Goal: Communication & Community: Answer question/provide support

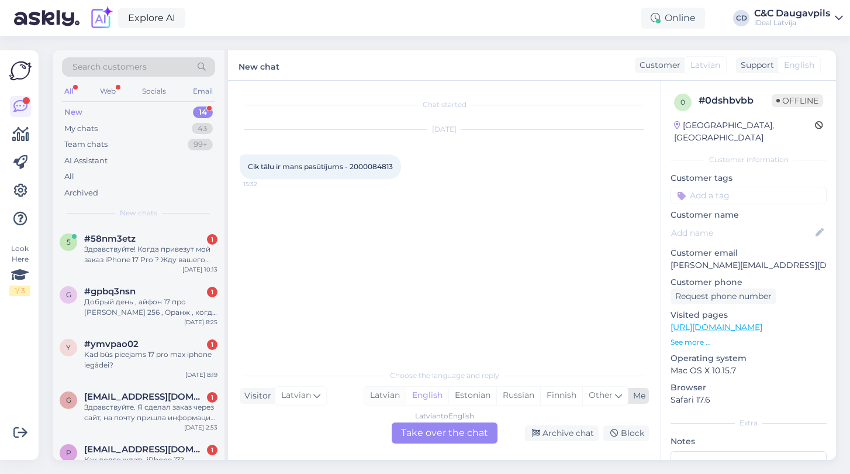
click at [386, 398] on div "Latvian" at bounding box center [385, 395] width 42 height 18
click at [446, 438] on div "Latvian to Latvian Take over the chat" at bounding box center [445, 432] width 106 height 21
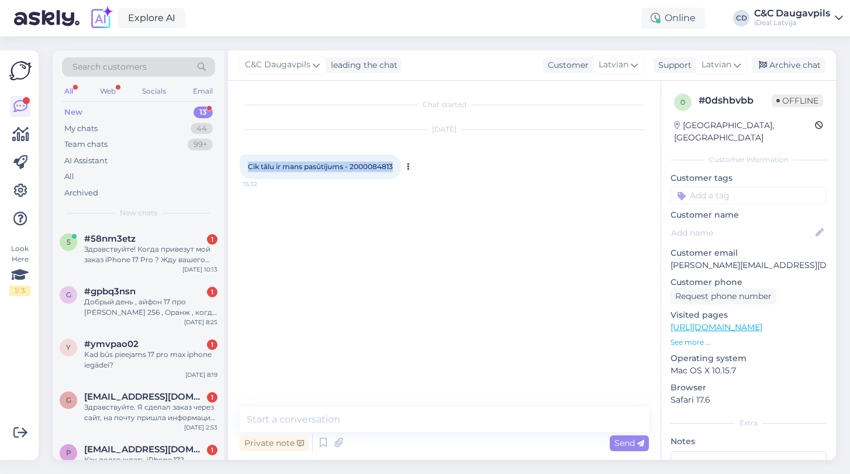
drag, startPoint x: 395, startPoint y: 164, endPoint x: 246, endPoint y: 168, distance: 149.7
click at [246, 168] on div "Cik tālu ir mans pasūtījums - 2000084813 15:32" at bounding box center [320, 166] width 161 height 25
copy span "Cik tālu ir mans pasūtījums - 2000084813"
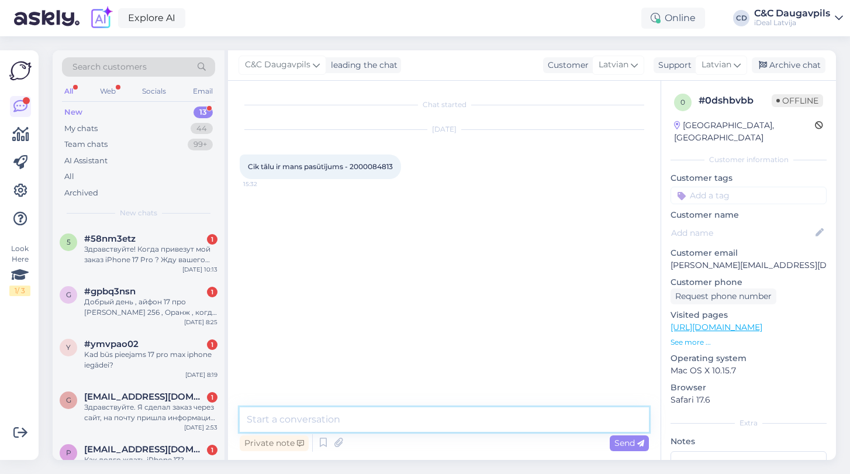
click at [340, 417] on textarea at bounding box center [444, 419] width 409 height 25
type textarea "Д"
paste textarea "Pasūtījums ir pieņemts un tiek gaidīta ierīces piegāde no piegādātāja. iPhone 1…"
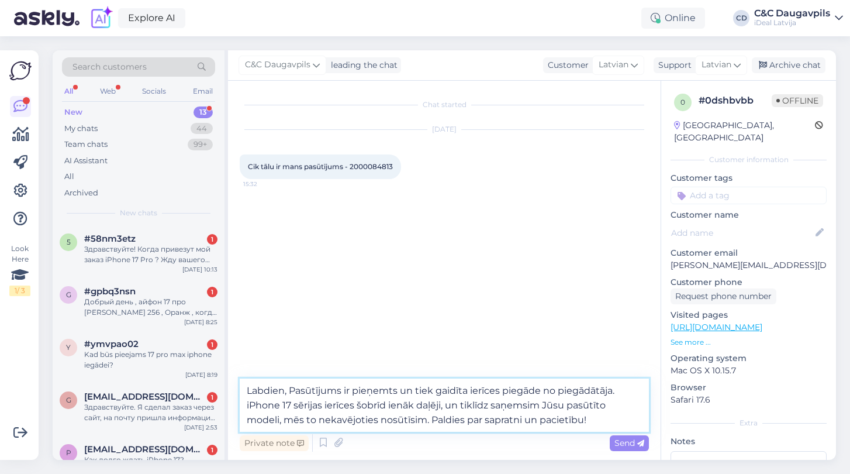
click at [298, 391] on textarea "Labdien, Pasūtījums ir pieņemts un tiek gaidīta ierīces piegāde no piegādātāja.…" at bounding box center [444, 404] width 409 height 53
type textarea "Labdien, pasūtījums ir pieņemts un tiek gaidīta ierīces piegāde no piegādātāja.…"
click at [604, 417] on textarea "Labdien, pasūtījums ir pieņemts un tiek gaidīta ierīces piegāde no piegādātāja.…" at bounding box center [444, 404] width 409 height 53
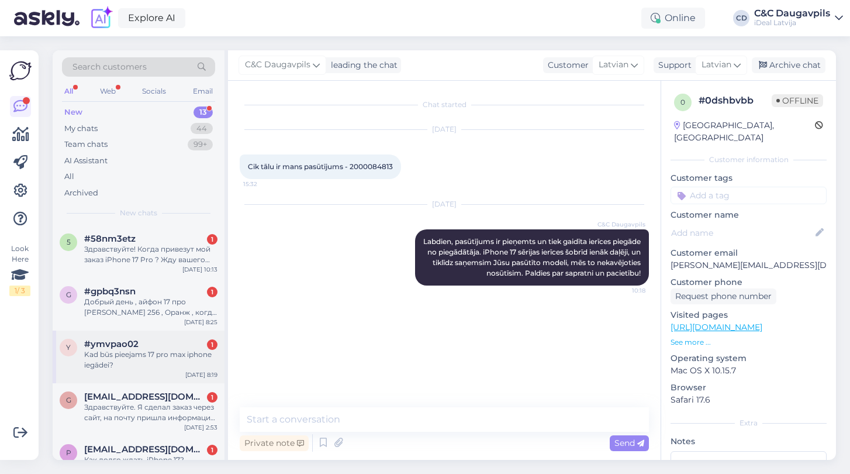
click at [139, 357] on div "Kad būs pieejams 17 pro max iphone iegādei?" at bounding box center [150, 359] width 133 height 21
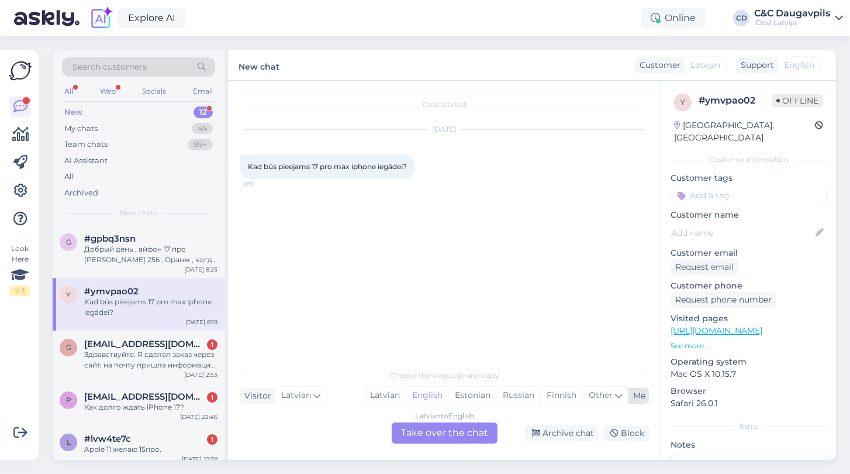
click at [389, 395] on div "Latvian" at bounding box center [385, 395] width 42 height 18
click at [422, 434] on div "Latvian to Latvian Take over the chat" at bounding box center [445, 432] width 106 height 21
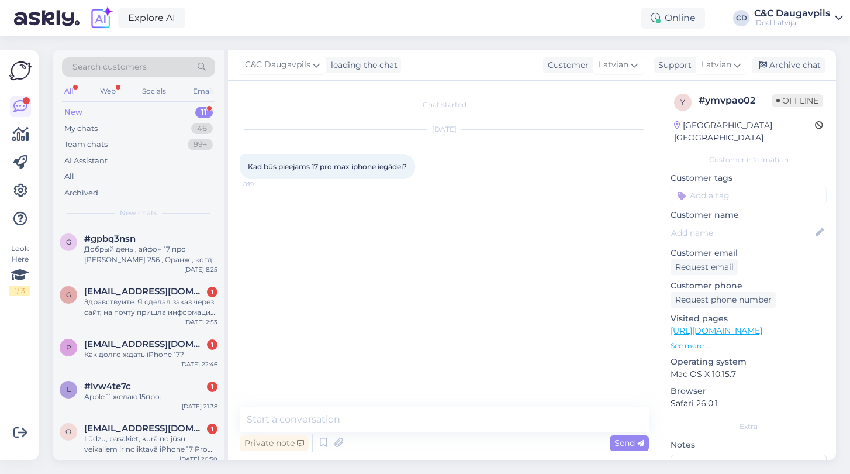
drag, startPoint x: 414, startPoint y: 167, endPoint x: 236, endPoint y: 170, distance: 178.3
click at [236, 170] on div "Chat started [DATE] Kad būs pieejams 17 pro max iphone iegādei? 8:19 Private no…" at bounding box center [444, 270] width 433 height 379
copy span "Kad būs pieejams 17 pro max iphone iegādei?"
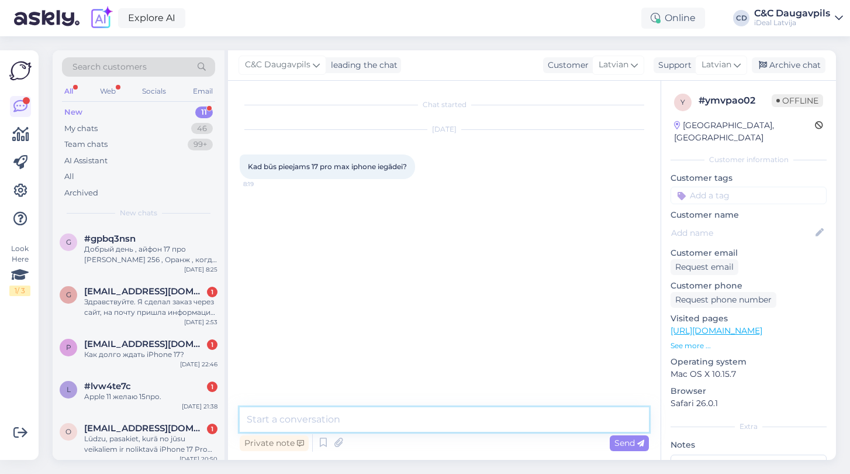
click at [363, 417] on textarea at bounding box center [444, 419] width 409 height 25
type textarea "Д"
paste textarea "Pašlaik iPhone 17 Pro Max pieejams tikai priekšpasūtījumā – modeļi tiek piegādā…"
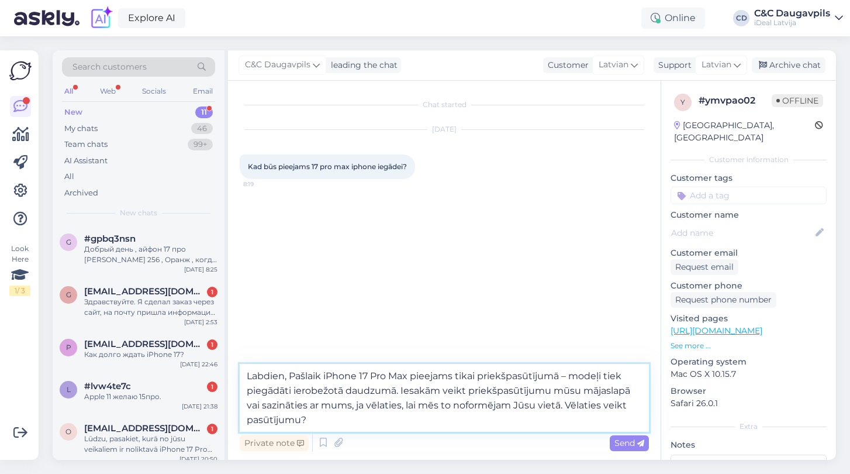
click at [298, 377] on textarea "Labdien, Pašlaik iPhone 17 Pro Max pieejams tikai priekšpasūtījumā – modeļi tie…" at bounding box center [444, 398] width 409 height 68
type textarea "Labdien, pašlaik iPhone 17 Pro Max pieejams tikai priekšpasūtījumā – modeļi tie…"
click at [342, 419] on textarea "Labdien, pašlaik iPhone 17 Pro Max pieejams tikai priekšpasūtījumā – modeļi tie…" at bounding box center [444, 398] width 409 height 68
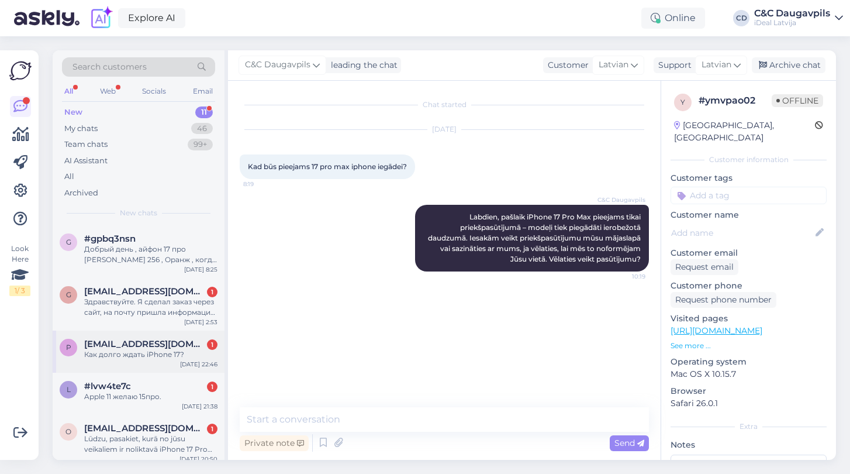
click at [132, 336] on div "p [EMAIL_ADDRESS][DOMAIN_NAME] 1 Как долго ждать iPhone 17? [DATE] 22:46" at bounding box center [139, 351] width 172 height 42
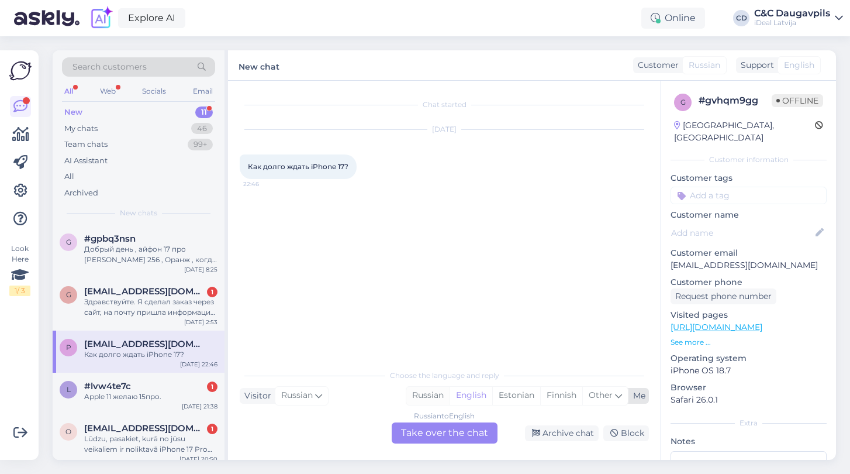
click at [428, 389] on div "Russian" at bounding box center [427, 395] width 43 height 18
click at [443, 433] on div "Russian to Russian Take over the chat" at bounding box center [445, 432] width 106 height 21
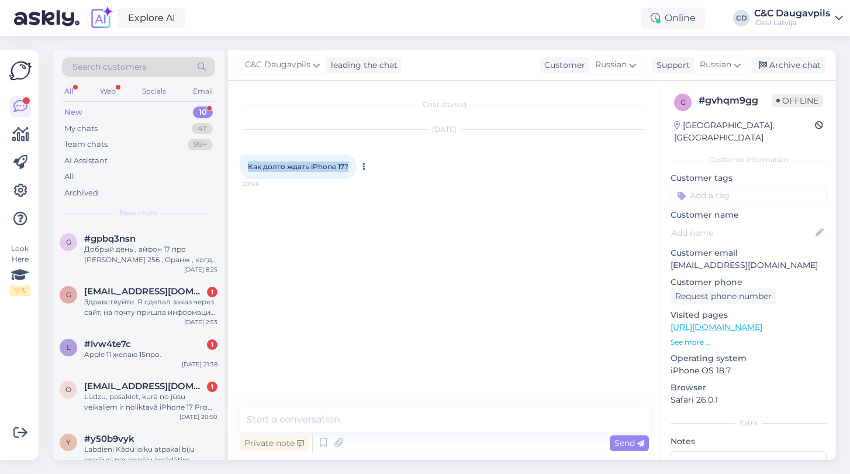
drag, startPoint x: 352, startPoint y: 167, endPoint x: 248, endPoint y: 163, distance: 104.1
click at [248, 163] on div "Как долго ждать iPhone 17? 22:46" at bounding box center [298, 166] width 117 height 25
copy span "Как долго ждать iPhone 17?"
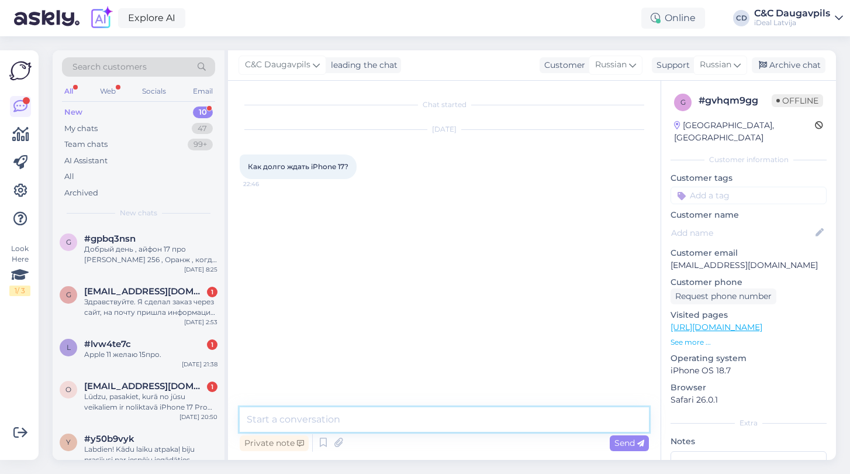
click at [325, 412] on textarea at bounding box center [444, 419] width 409 height 25
paste textarea "К сожалению, сейчас мы не можем точно сказать срок ожидания — поставки идут огр…"
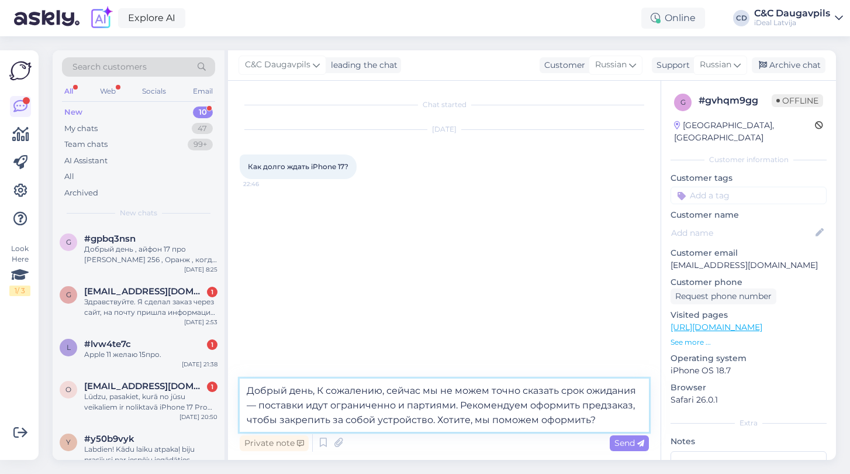
click at [323, 391] on textarea "Добрый день, К сожалению, сейчас мы не можем точно сказать срок ожидания — пост…" at bounding box center [444, 404] width 409 height 53
type textarea "Добрый день, к сожалению, сейчас мы не можем точно сказать срок ожидания — пост…"
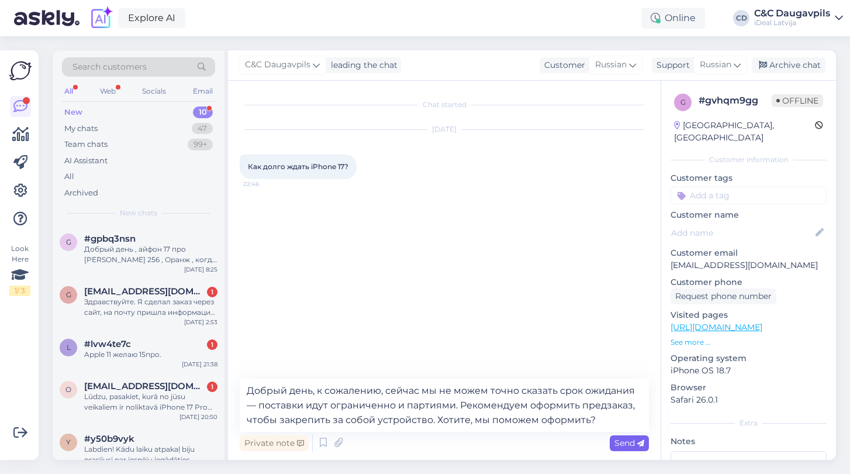
click at [619, 443] on span "Send" at bounding box center [629, 442] width 30 height 11
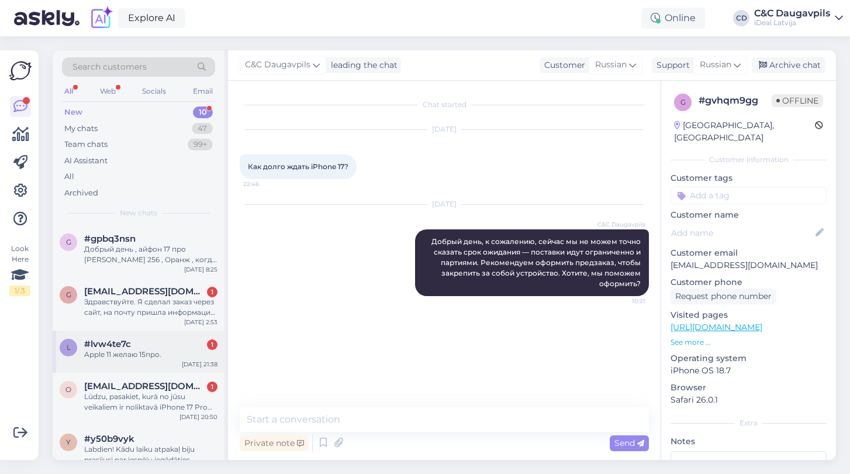
click at [148, 341] on div "#lvw4te7c 1" at bounding box center [150, 343] width 133 height 11
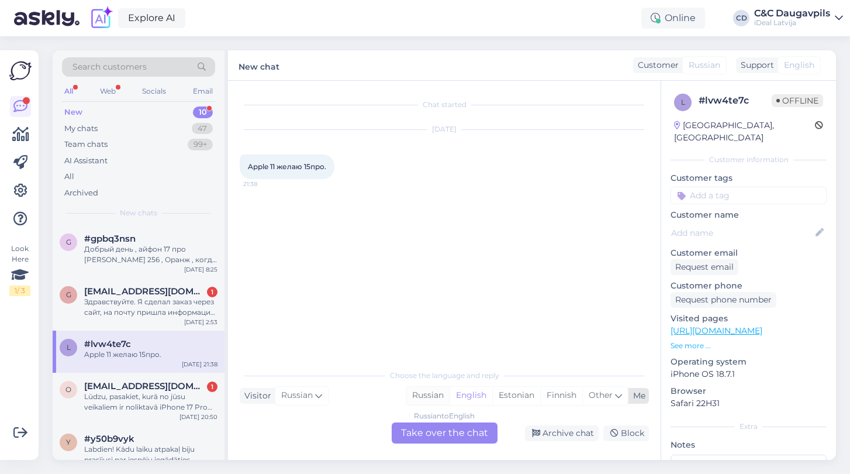
click at [427, 395] on div "Russian" at bounding box center [427, 395] width 43 height 18
drag, startPoint x: 330, startPoint y: 167, endPoint x: 246, endPoint y: 167, distance: 84.2
click at [246, 167] on div "Apple 11 желаю 15про. 21:38" at bounding box center [287, 166] width 95 height 25
copy span "Apple 11 желаю 15про."
click at [457, 437] on div "Russian to Russian Take over the chat" at bounding box center [445, 432] width 106 height 21
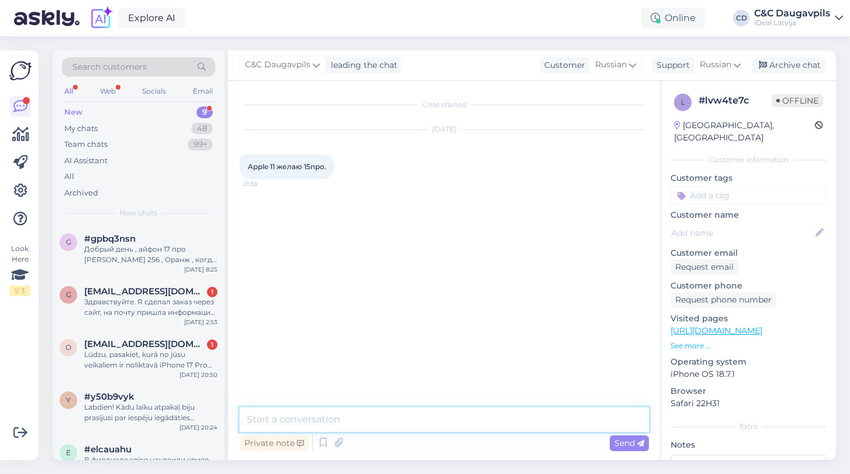
click at [381, 419] on textarea at bounding box center [444, 419] width 409 height 25
paste textarea "Модель iPhone 15 Pro была снята с производства с выходом серии iPhone 16. К сож…"
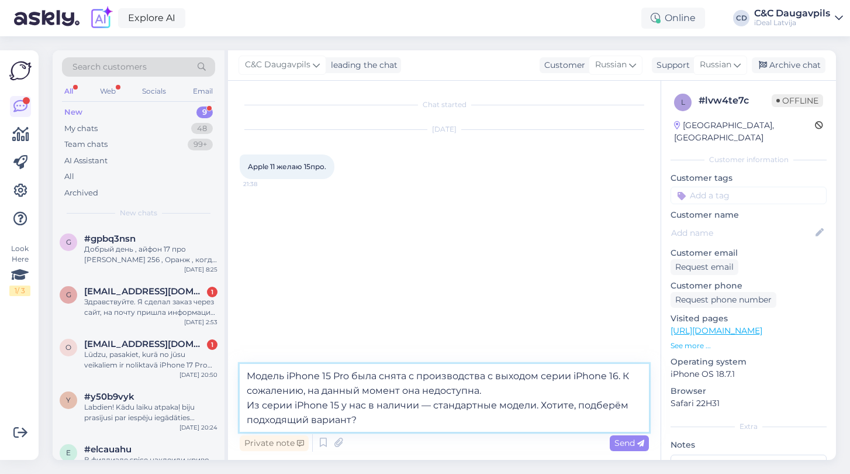
click at [543, 406] on textarea "Модель iPhone 15 Pro была снята с производства с выходом серии iPhone 16. К сож…" at bounding box center [444, 398] width 409 height 68
paste textarea "[URL][DOMAIN_NAME]"
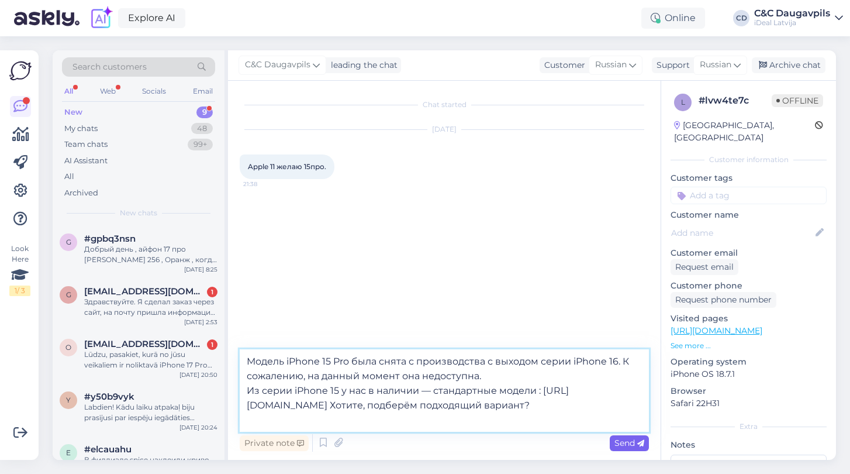
type textarea "Модель iPhone 15 Pro была снята с производства с выходом серии iPhone 16. К сож…"
click at [631, 444] on span "Send" at bounding box center [629, 442] width 30 height 11
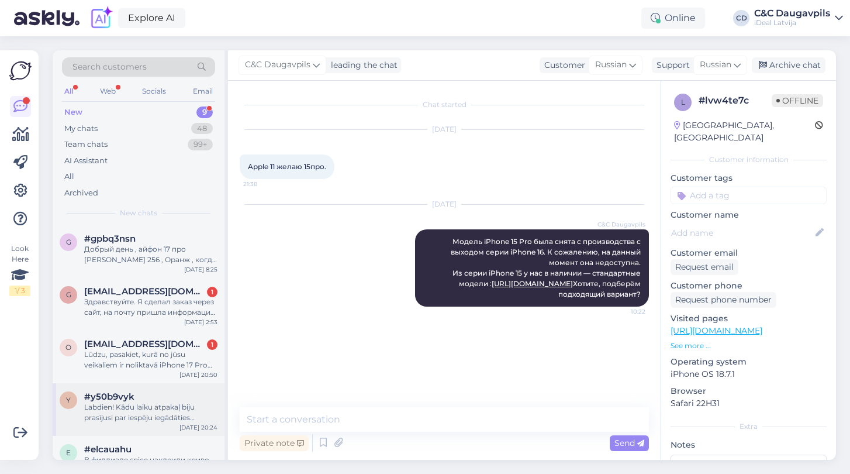
click at [137, 412] on div "Labdien! Kādu laiku atpakaļ biju prasījusi par iespēju iegādāties Iphone17pro a…" at bounding box center [150, 412] width 133 height 21
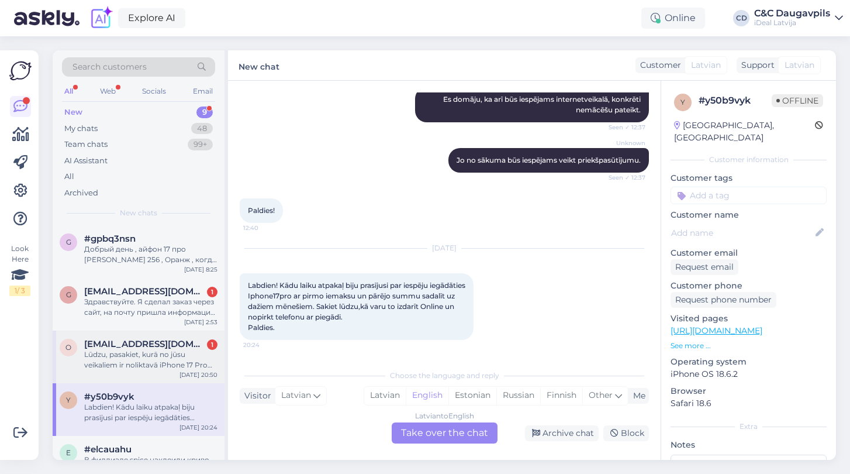
scroll to position [350, 0]
click at [158, 361] on div "Lūdzu, pasakiet, kurā no jūsu veikaliem ir noliktavā iPhone 17 Pro (uzreiz iegā…" at bounding box center [150, 359] width 133 height 21
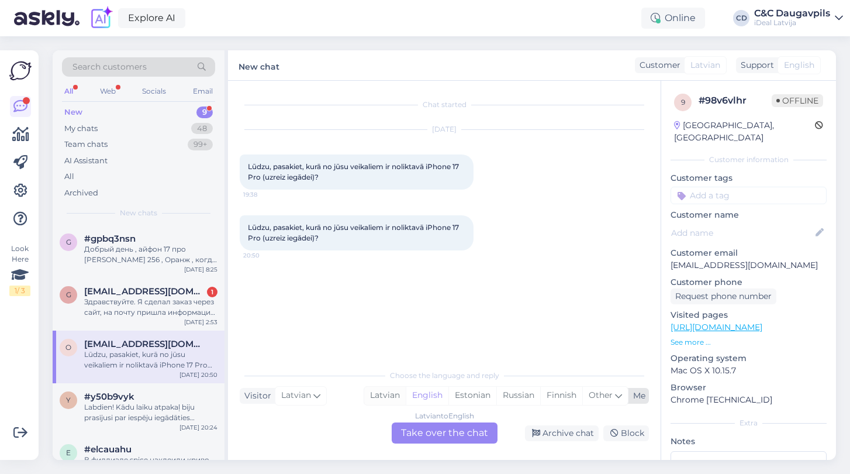
click at [386, 390] on div "Latvian" at bounding box center [385, 395] width 42 height 18
click at [437, 437] on div "Latvian to Latvian Take over the chat" at bounding box center [445, 432] width 106 height 21
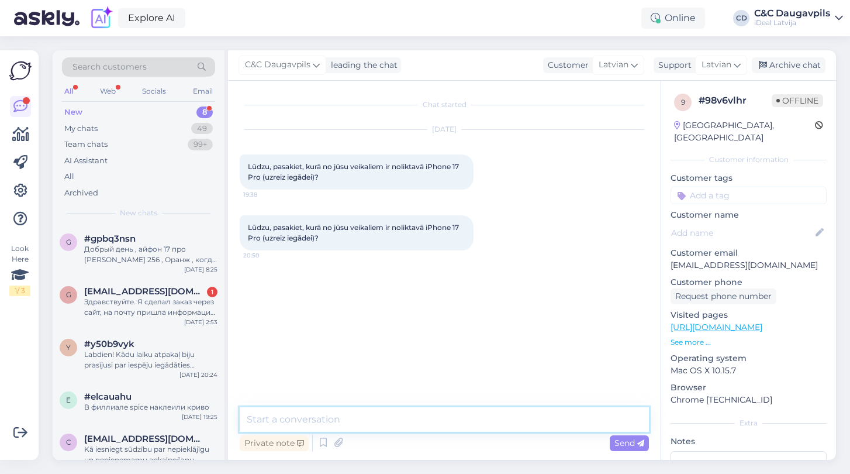
click at [410, 424] on textarea at bounding box center [444, 419] width 409 height 25
drag, startPoint x: 370, startPoint y: 419, endPoint x: 330, endPoint y: 416, distance: 40.4
click at [330, 416] on textarea "Labdien, tagad ir iPhone" at bounding box center [444, 419] width 409 height 25
paste textarea "iPhone 17 Pro 256GB Cosmic Orange"
click at [333, 417] on textarea "Labdien, tagad ir iiPhone 17 Pro 256GB Cosmic Orange" at bounding box center [444, 419] width 409 height 25
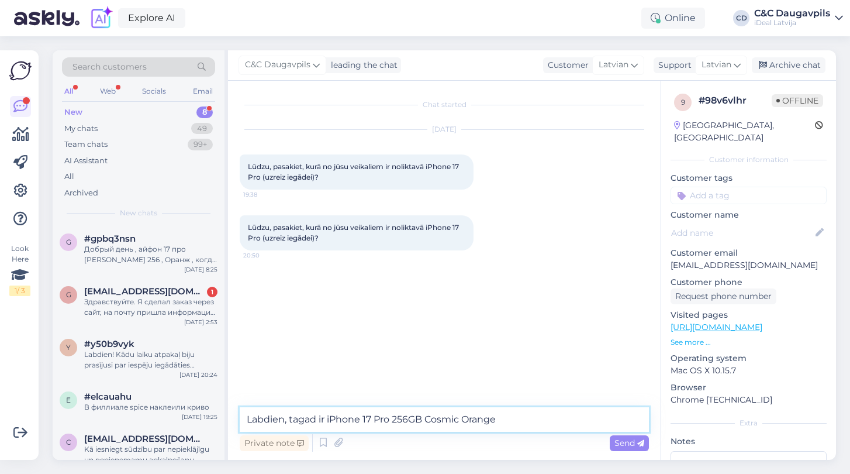
click at [503, 427] on textarea "Labdien, tagad ir iPhone 17 Pro 256GB Cosmic Orange" at bounding box center [444, 419] width 409 height 25
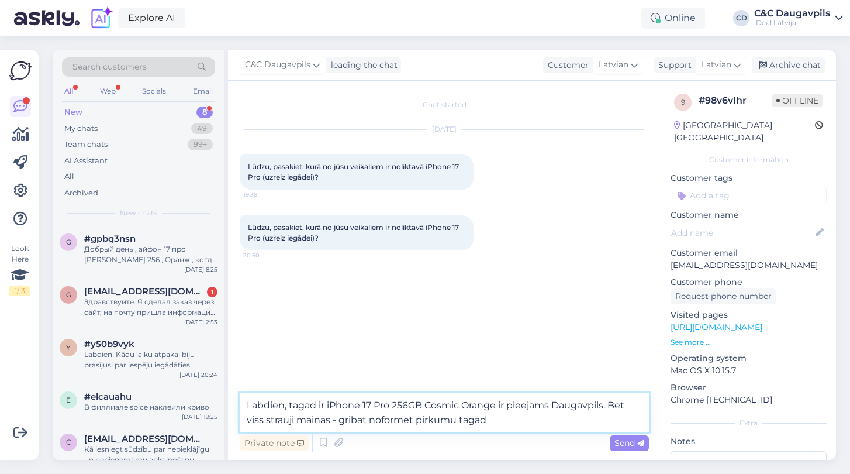
type textarea "Labdien, tagad ir iPhone 17 Pro 256GB Cosmic Orange ir pieejams Daugavpils. Bet…"
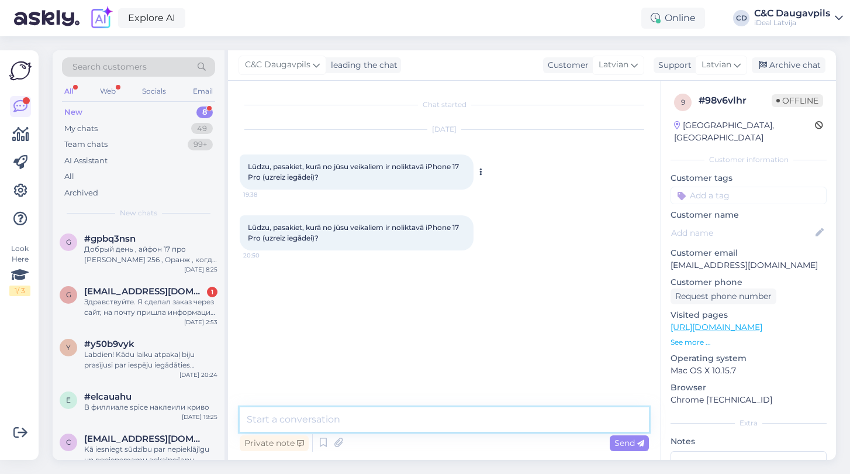
paste textarea "Labdien! Šobrīd iPhone 17 Pro 256GB Cosmic Orange ir pieejams Daugavpilī, taču …"
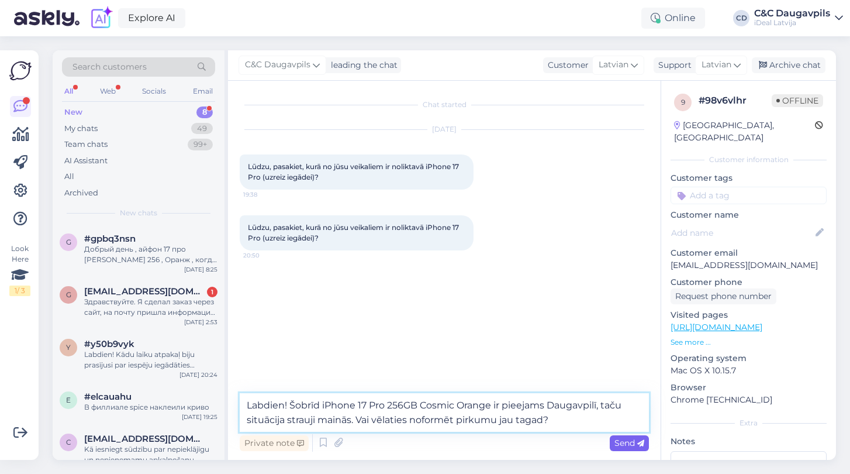
type textarea "Labdien! Šobrīd iPhone 17 Pro 256GB Cosmic Orange ir pieejams Daugavpilī, taču …"
click at [627, 442] on span "Send" at bounding box center [629, 442] width 30 height 11
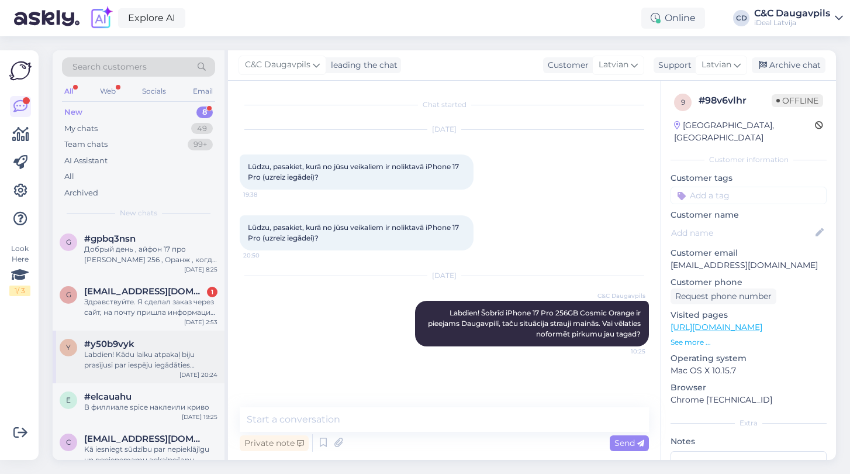
click at [138, 351] on div "Labdien! Kādu laiku atpakaļ biju prasījusi par iespēju iegādāties Iphone17pro a…" at bounding box center [150, 359] width 133 height 21
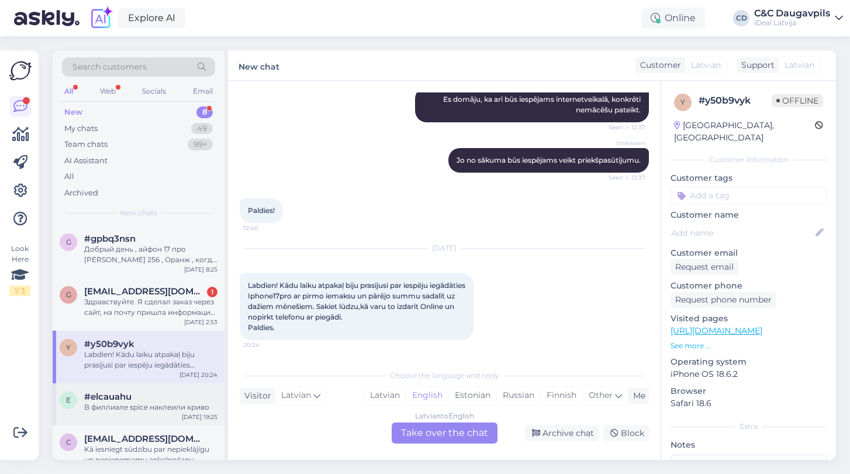
click at [133, 407] on div "В филлиале spice наклеили криво" at bounding box center [150, 407] width 133 height 11
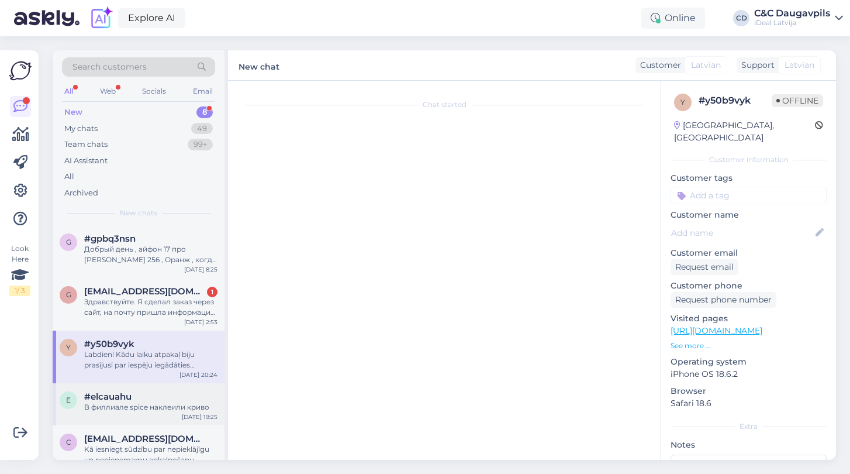
scroll to position [0, 0]
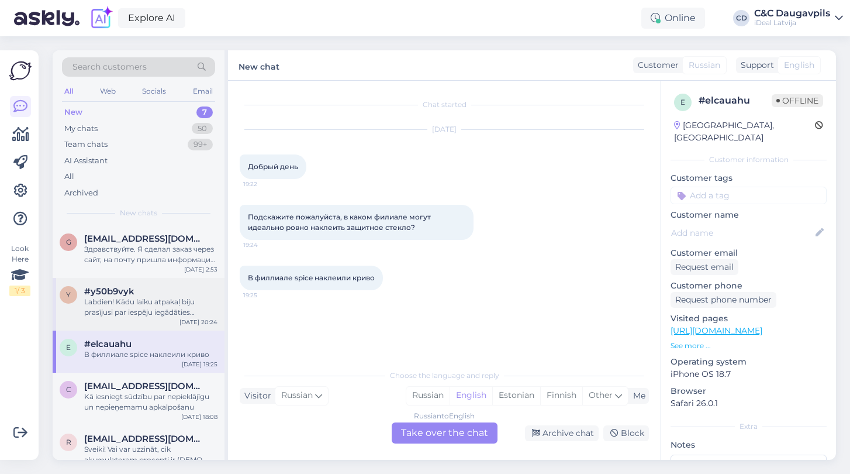
click at [134, 310] on div "Labdien! Kādu laiku atpakaļ biju prasījusi par iespēju iegādāties Iphone17pro a…" at bounding box center [150, 306] width 133 height 21
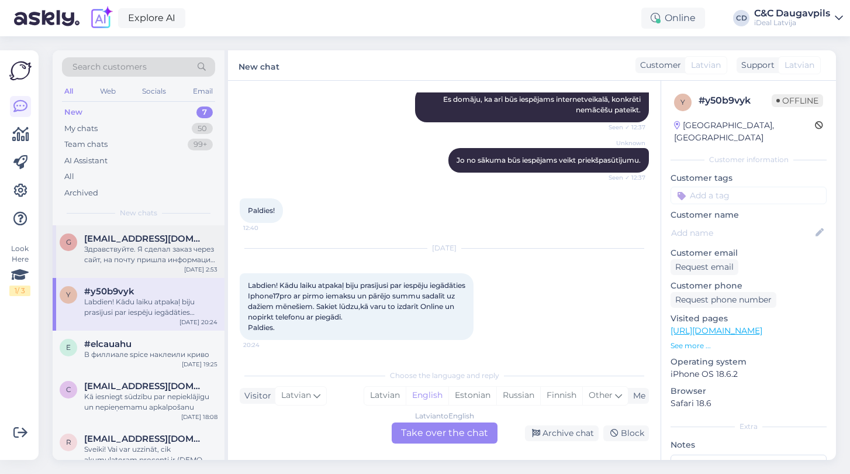
click at [144, 246] on div "Здравствуйте. Я сделал заказ через сайт, на почту пришла информация в стиле «мы…" at bounding box center [150, 254] width 133 height 21
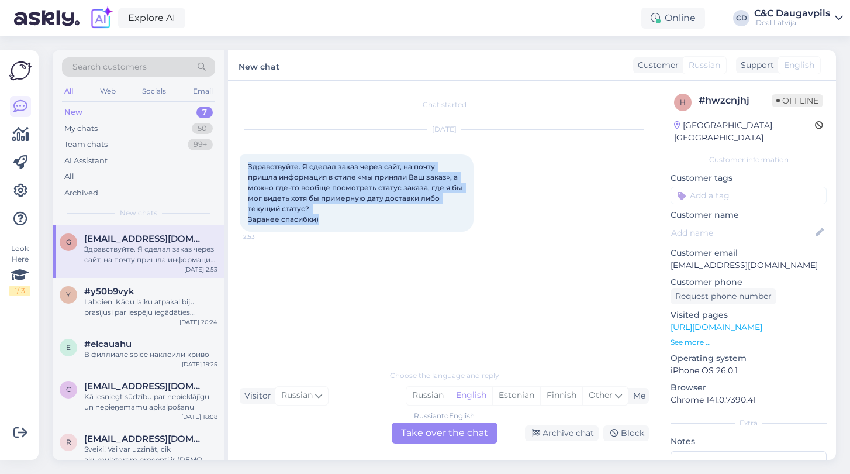
drag, startPoint x: 322, startPoint y: 221, endPoint x: 236, endPoint y: 163, distance: 103.9
click at [236, 163] on div "Chat started [DATE] Здравствуйте. Я сделал заказ через сайт, на почту пришла ин…" at bounding box center [444, 270] width 433 height 379
copy span "Здравствуйте. Я сделал заказ через сайт, на почту пришла информация в стиле «мы…"
click at [432, 396] on div "Russian" at bounding box center [427, 395] width 43 height 18
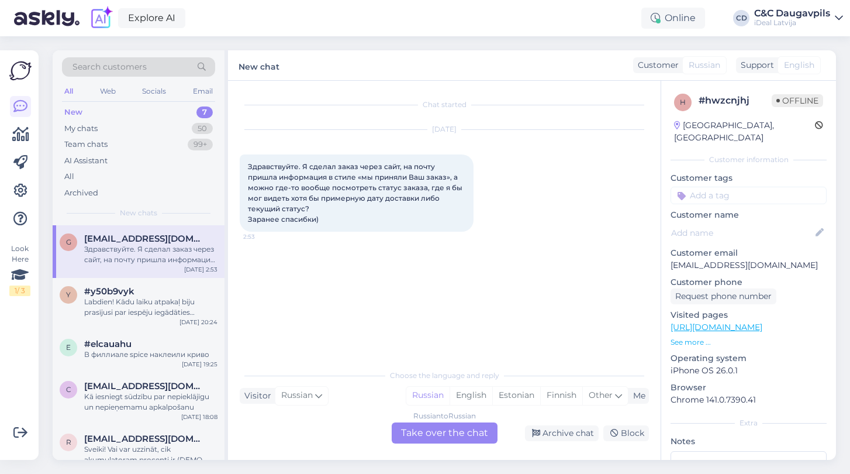
click at [430, 430] on div "Russian to Russian Take over the chat" at bounding box center [445, 432] width 106 height 21
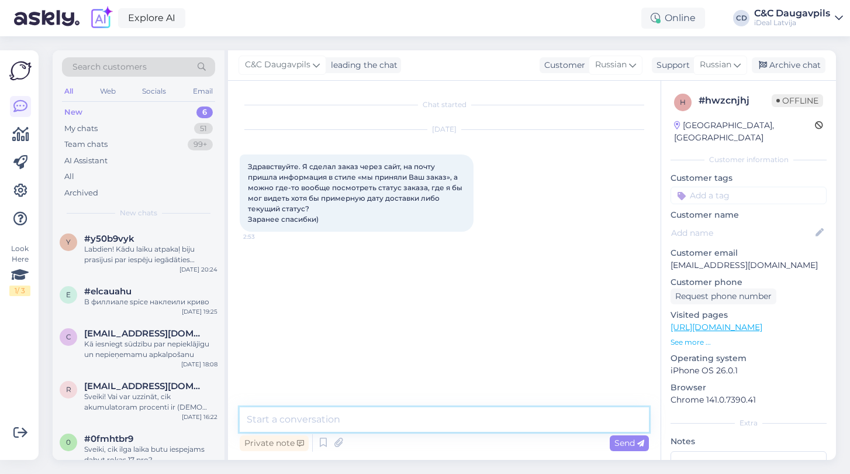
click at [341, 427] on textarea at bounding box center [444, 419] width 409 height 25
paste textarea "Здравствуйте! Ваш заказ сейчас находится на стадии обработки. Как только он буд…"
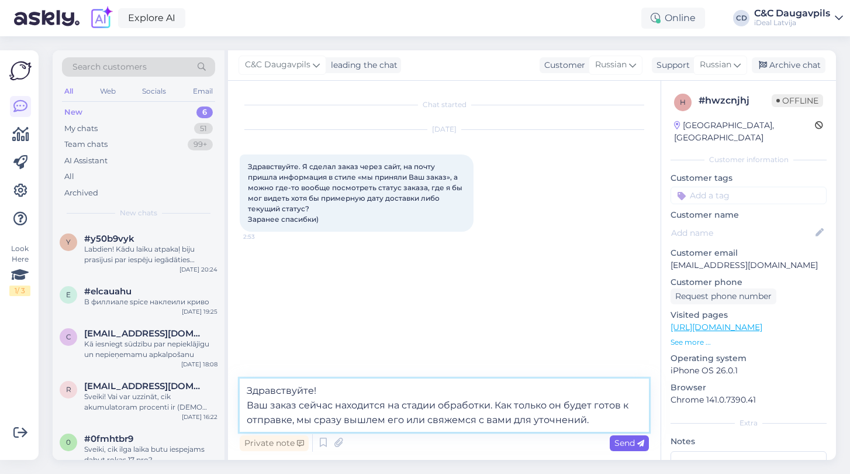
type textarea "Здравствуйте! Ваш заказ сейчас находится на стадии обработки. Как только он буд…"
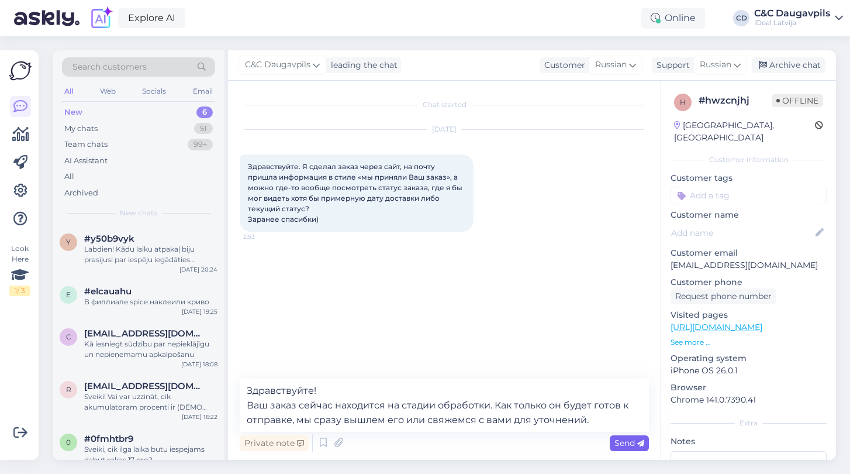
click at [644, 443] on icon at bounding box center [640, 443] width 7 height 7
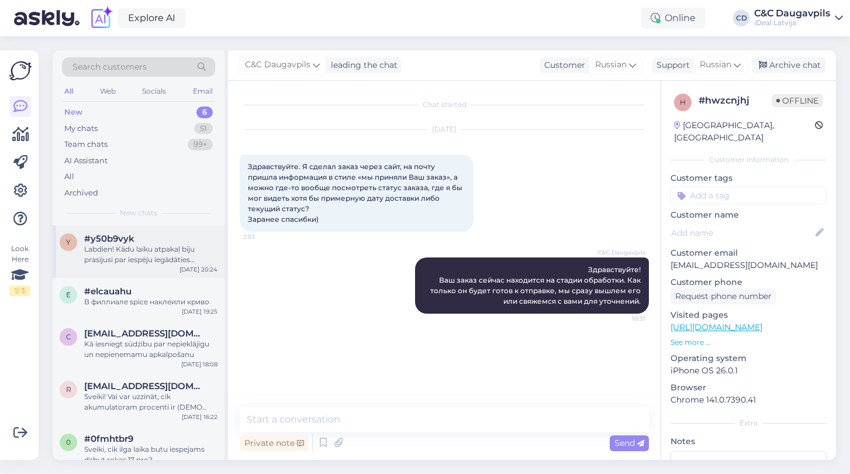
click at [159, 262] on div "Labdien! Kādu laiku atpakaļ biju prasījusi par iespēju iegādāties Iphone17pro a…" at bounding box center [150, 254] width 133 height 21
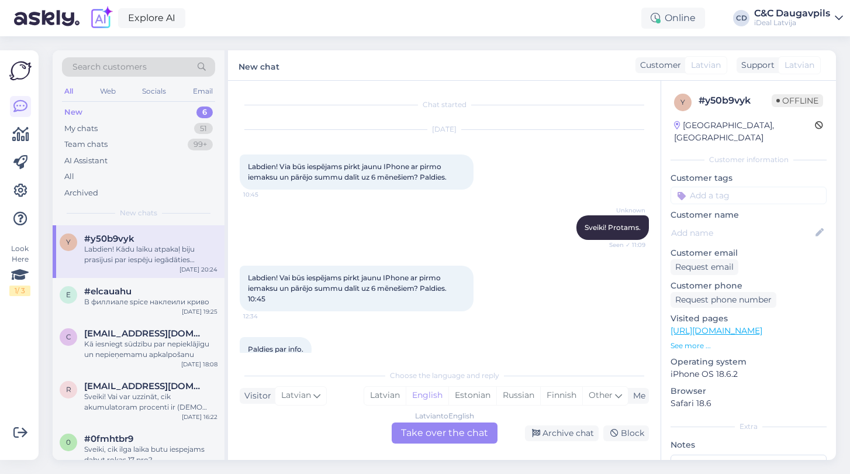
scroll to position [350, 0]
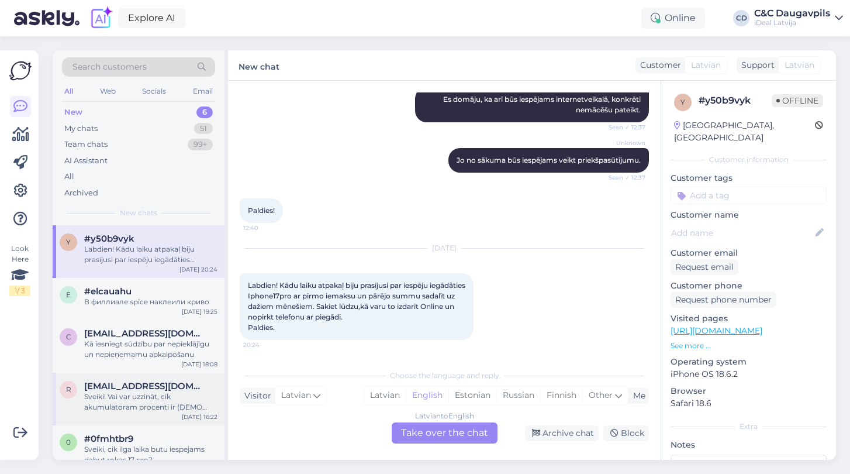
click at [134, 398] on div "Sveiki! Vai var uzzināt, cik akumulatoram procenti ir (DEMO iPhone 15 Pro 128GB…" at bounding box center [150, 401] width 133 height 21
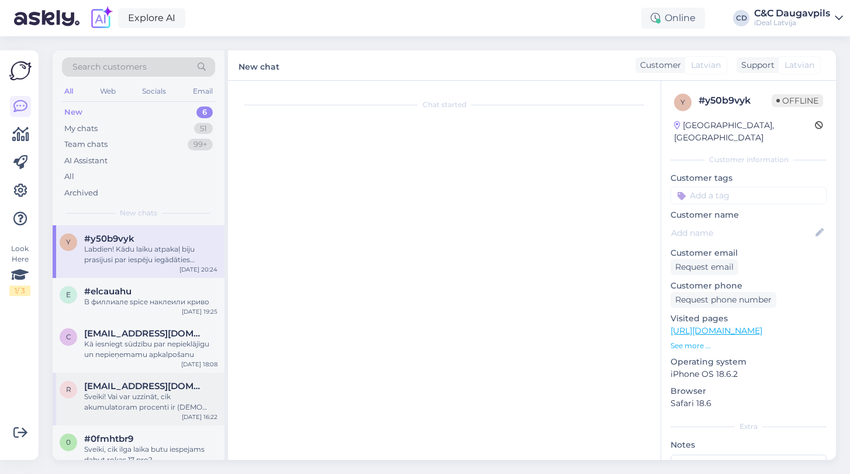
scroll to position [0, 0]
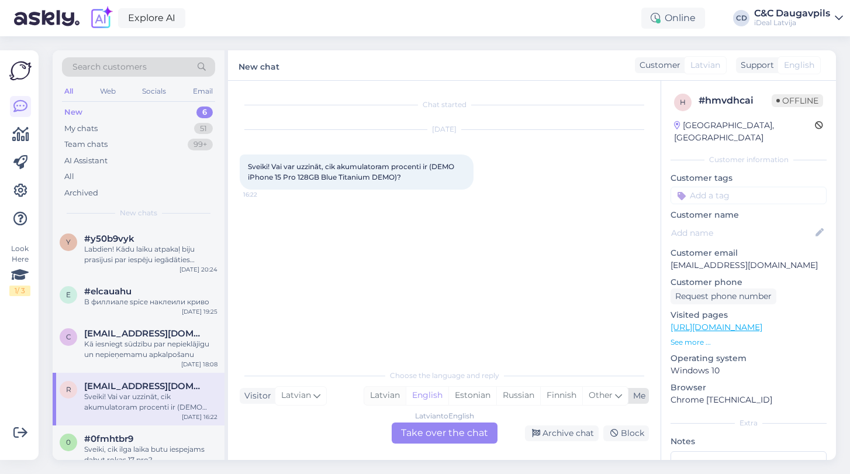
click at [374, 395] on div "Latvian" at bounding box center [385, 395] width 42 height 18
click at [444, 429] on div "Latvian to Latvian Take over the chat" at bounding box center [445, 432] width 106 height 21
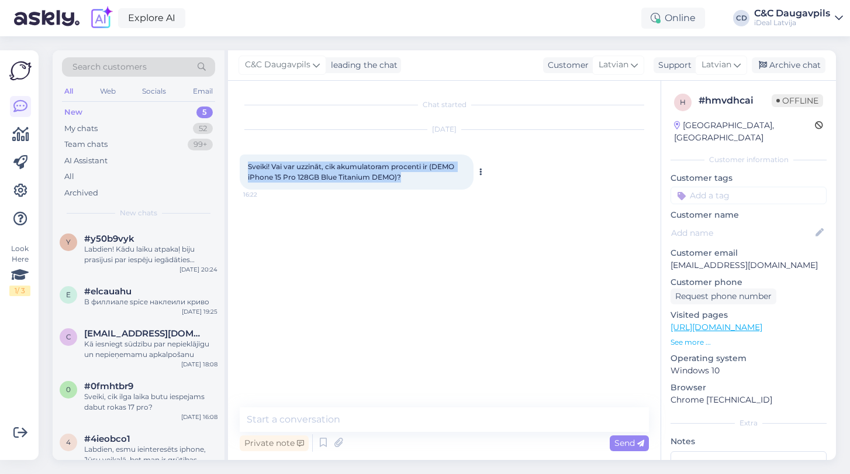
drag, startPoint x: 412, startPoint y: 174, endPoint x: 241, endPoint y: 164, distance: 171.0
click at [241, 164] on div "Sveiki! Vai var uzzināt, cik akumulatoram procenti ir (DEMO iPhone 15 Pro 128GB…" at bounding box center [357, 171] width 234 height 35
copy span "Sveiki! Vai var uzzināt, cik akumulatoram procenti ir (DEMO iPhone 15 Pro 128GB…"
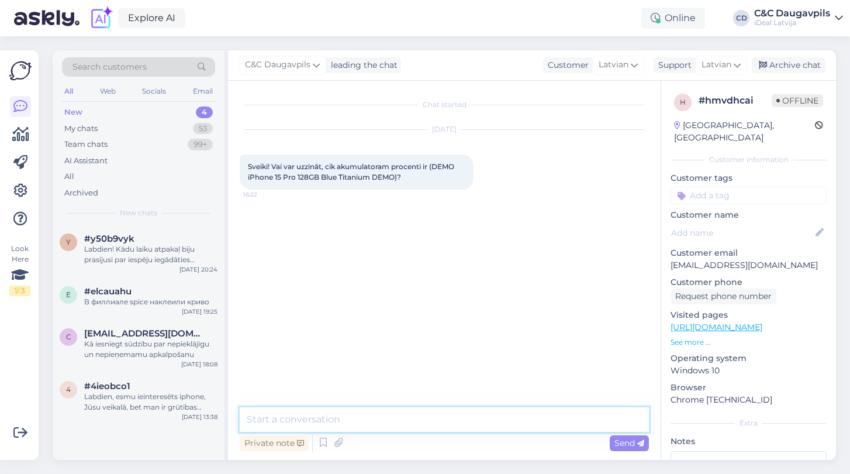
click at [333, 418] on textarea at bounding box center [444, 419] width 409 height 25
paste textarea "Sveiki! Šī DEMO ierīce (iPhone 15 Pro 128GB Blue Titanium) ir pieejama mūsu vei…"
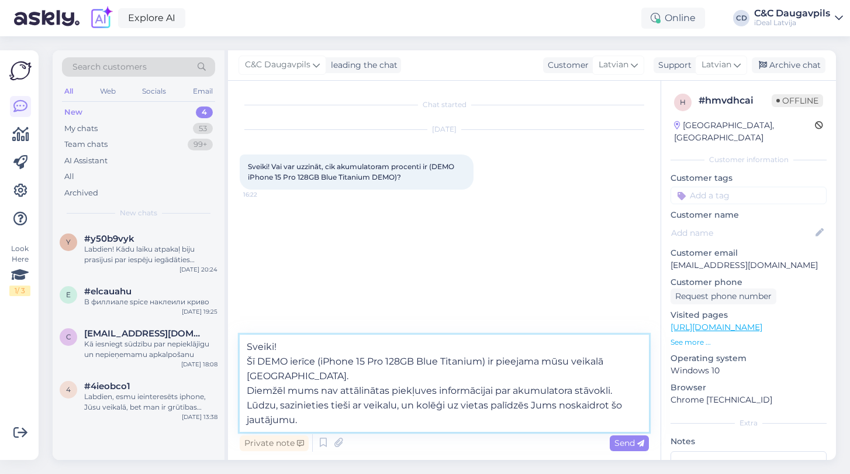
click at [312, 375] on textarea "Sveiki! Šī DEMO ierīce (iPhone 15 Pro 128GB Blue Titanium) ir pieejama mūsu vei…" at bounding box center [444, 382] width 409 height 97
click at [397, 405] on textarea "Sveiki! Šī DEMO ierīce (iPhone 15 Pro 128GB Blue Titanium) ir pieejama mūsu vei…" at bounding box center [444, 382] width 409 height 97
paste textarea "[PHONE_NUMBER]"
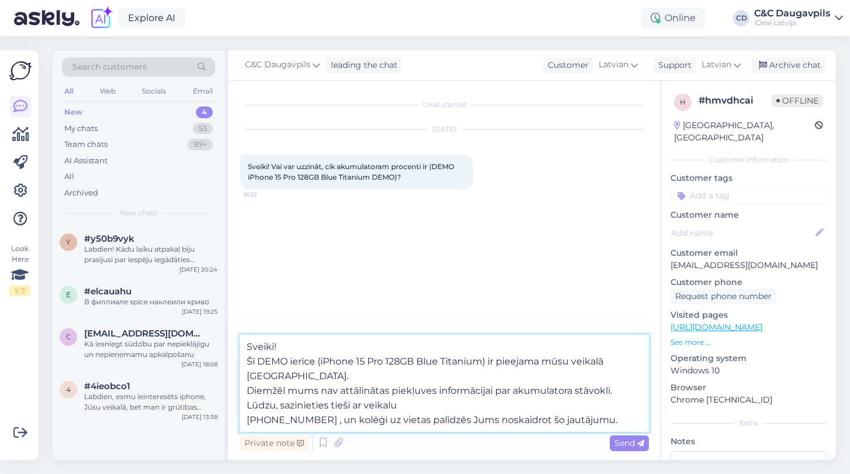
click at [247, 389] on textarea "Sveiki! Šī DEMO ierīce (iPhone 15 Pro 128GB Blue Titanium) ir pieejama mūsu vei…" at bounding box center [444, 382] width 409 height 97
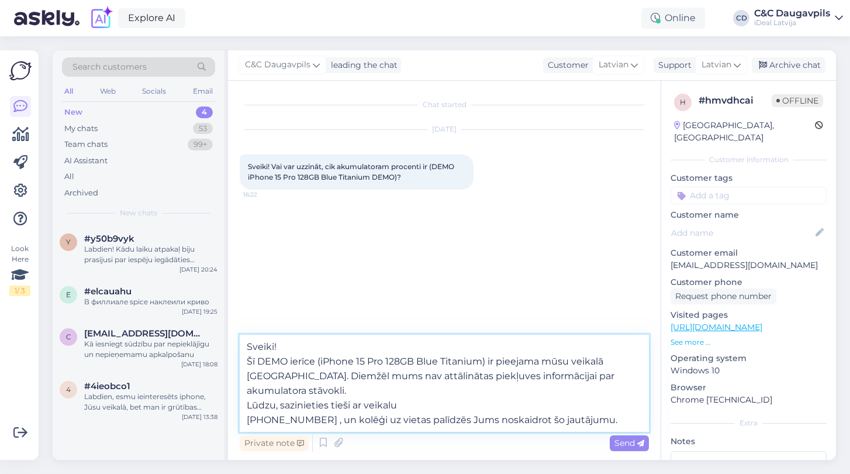
click at [443, 392] on textarea "Sveiki! Šī DEMO ierīce (iPhone 15 Pro 128GB Blue Titanium) ir pieejama mūsu vei…" at bounding box center [444, 382] width 409 height 97
type textarea "Sveiki! Šī DEMO ierīce (iPhone 15 Pro 128GB Blue Titanium) ir pieejama mūsu vei…"
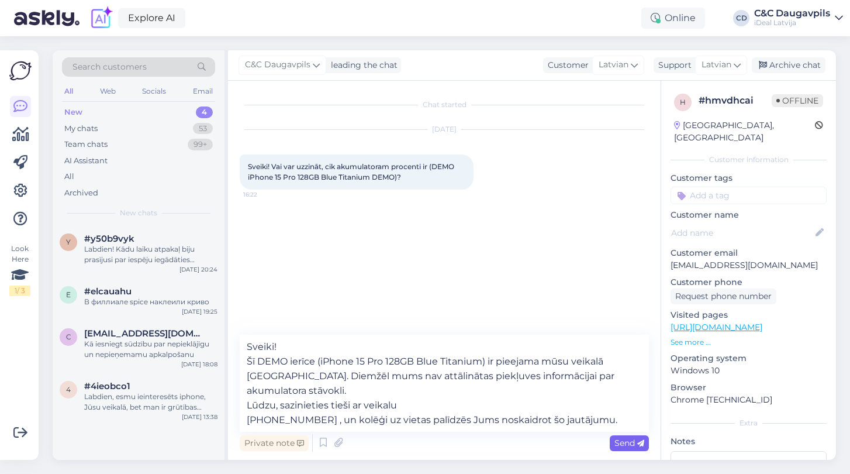
click at [629, 445] on span "Send" at bounding box center [629, 442] width 30 height 11
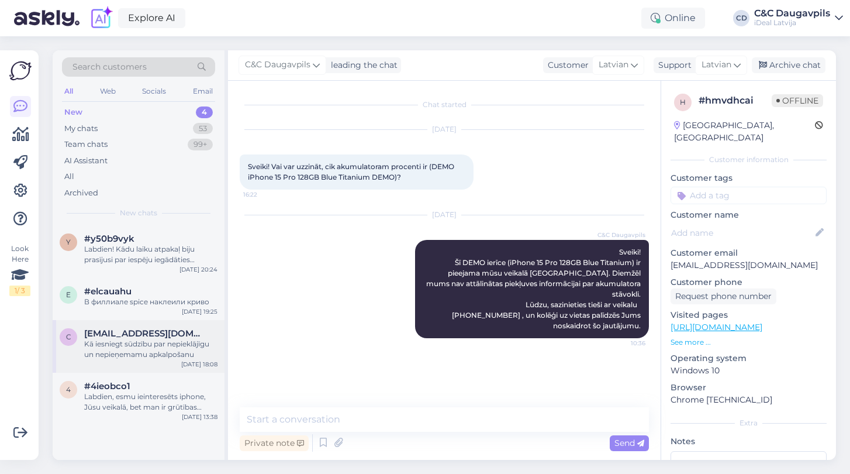
click at [150, 346] on div "Kā iesniegt sūdzību par nepieklājīgu un nepieņemamu apkalpošanu" at bounding box center [150, 348] width 133 height 21
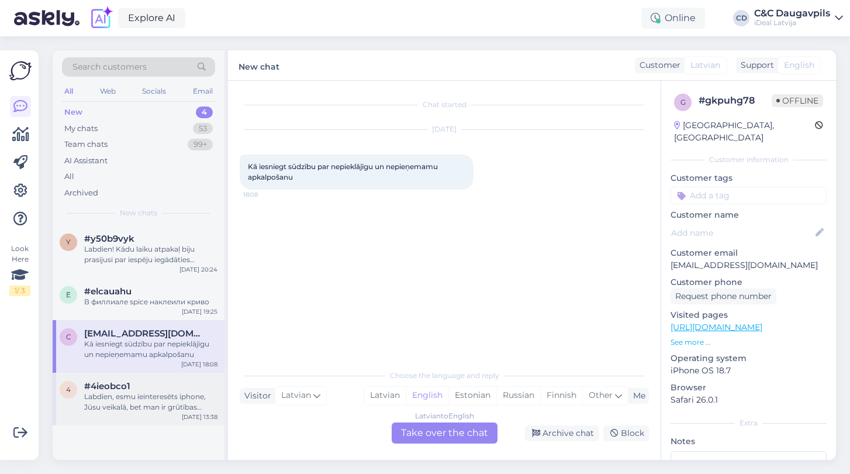
click at [132, 394] on div "Labdien, esmu ieinteresēts iphone, Jūsu veikalā, bet man ir grūtības izvēlēties…" at bounding box center [150, 401] width 133 height 21
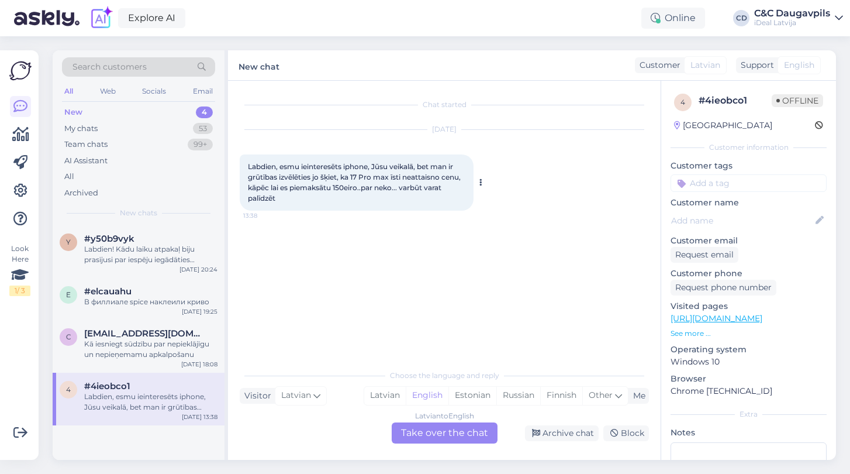
drag, startPoint x: 289, startPoint y: 205, endPoint x: 240, endPoint y: 164, distance: 63.6
click at [240, 164] on div "Labdien, esmu ieinteresēts iphone, Jūsu veikalā, bet man ir grūtības izvēlēties…" at bounding box center [357, 182] width 234 height 56
copy span "Labdien, esmu ieinteresēts iphone, Jūsu veikalā, bet man ir grūtības izvēlēties…"
click at [383, 392] on div "Latvian" at bounding box center [385, 395] width 42 height 18
click at [443, 435] on div "Latvian to Latvian Take over the chat" at bounding box center [445, 432] width 106 height 21
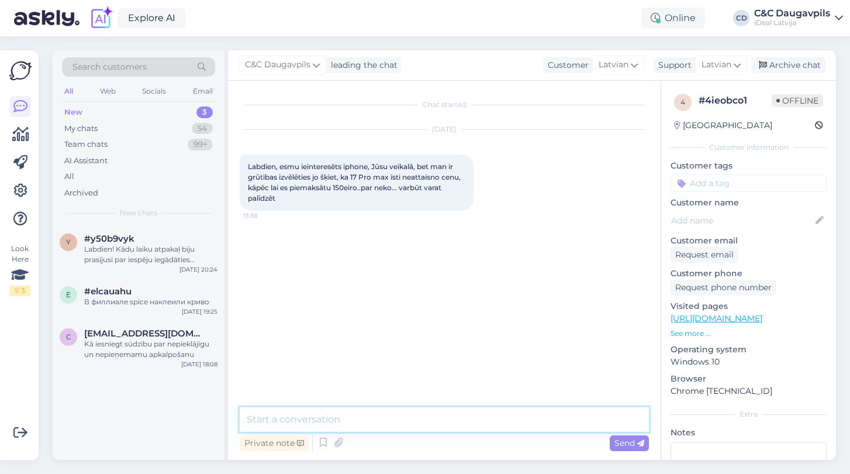
click at [362, 416] on textarea at bounding box center [444, 419] width 409 height 25
paste textarea "Labdien! Paldies, ka sazinājāties ar mums un dalījāties savās pārdomās. Saprota…"
type textarea "Labdien! Paldies, ka sazinājāties ar mums un dalījāties savās pārdomās. Saprota…"
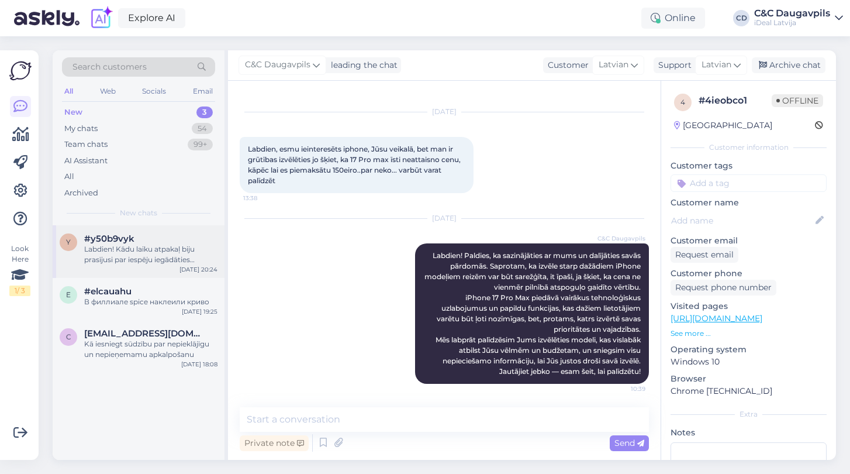
click at [148, 260] on div "Labdien! Kādu laiku atpakaļ biju prasījusi par iespēju iegādāties Iphone17pro a…" at bounding box center [150, 254] width 133 height 21
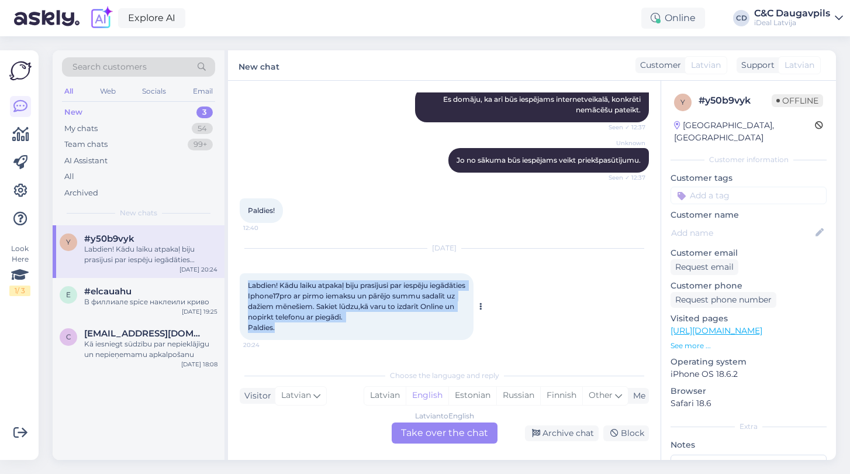
drag, startPoint x: 282, startPoint y: 328, endPoint x: 246, endPoint y: 283, distance: 57.4
click at [246, 283] on div "Labdien! Kādu laiku atpakaļ biju prasījusi par iespēju iegādāties Iphone17pro a…" at bounding box center [357, 306] width 234 height 67
copy span "Labdien! Kādu laiku atpakaļ biju prasījusi par iespēju iegādāties Iphone17pro a…"
click at [385, 398] on div "Latvian" at bounding box center [385, 395] width 42 height 18
click at [386, 395] on div "Latvian" at bounding box center [385, 395] width 42 height 18
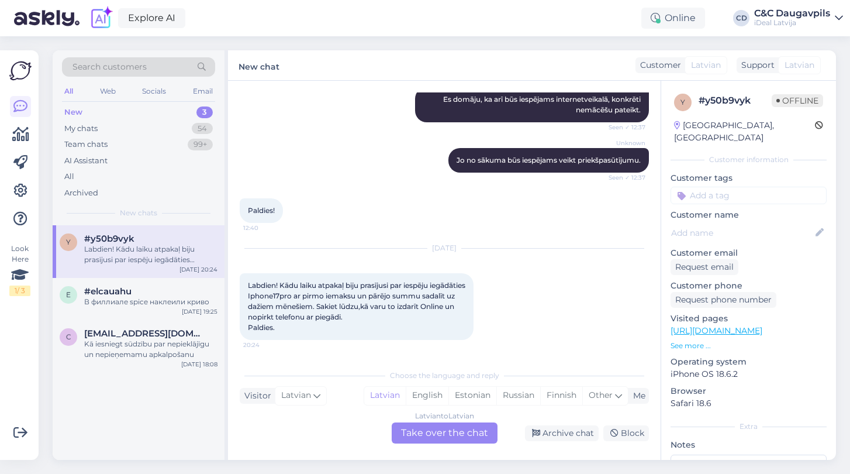
click at [452, 429] on div "Latvian to Latvian Take over the chat" at bounding box center [445, 432] width 106 height 21
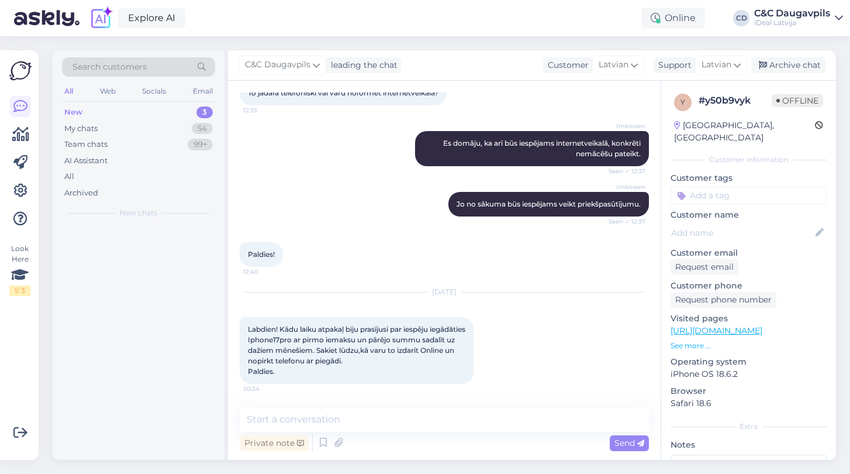
scroll to position [306, 0]
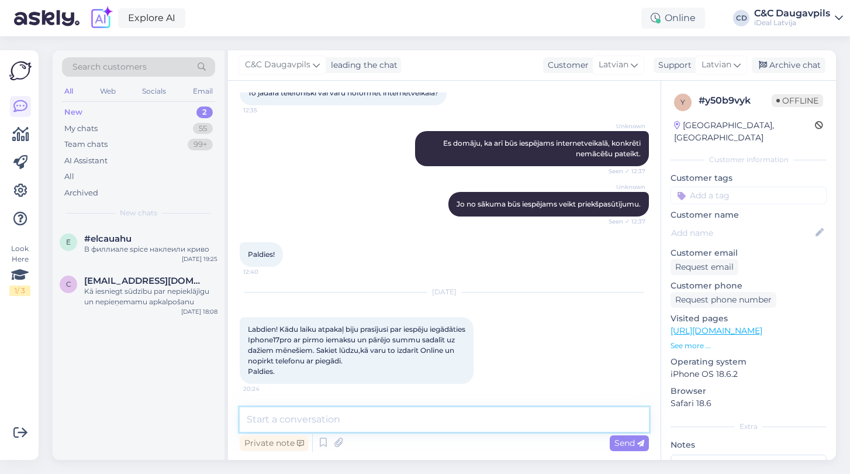
click at [381, 421] on textarea at bounding box center [444, 419] width 409 height 25
paste textarea "Labdien! Jā, protams! Lai iegādātos iPhone 17 Pro ar pirmo iemaksu un atlikumu …"
type textarea "Labdien! Jā, protams! Lai iegādātos iPhone 17 Pro ar pirmo iemaksu un atlikumu …"
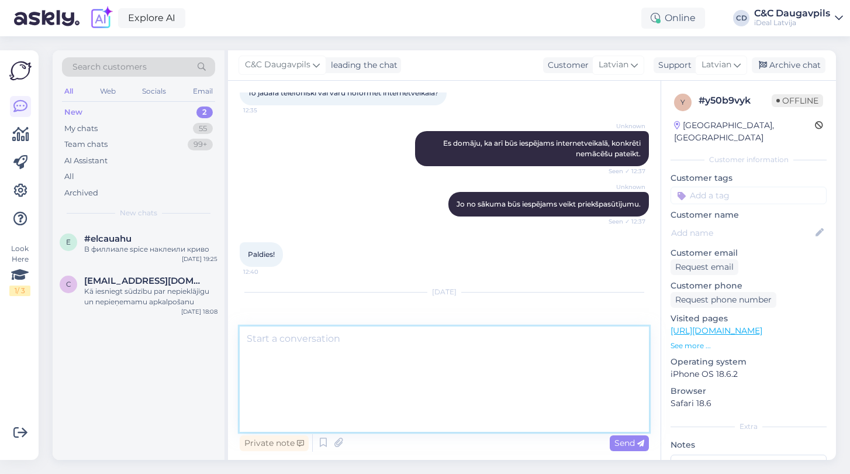
scroll to position [0, 0]
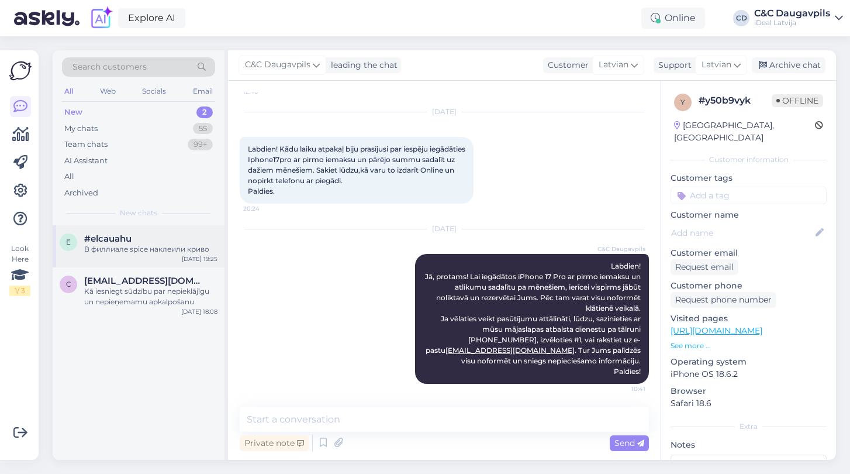
click at [124, 256] on div "e #elcauahu В филлиале spice наклеили криво [DATE] 19:25" at bounding box center [139, 246] width 172 height 42
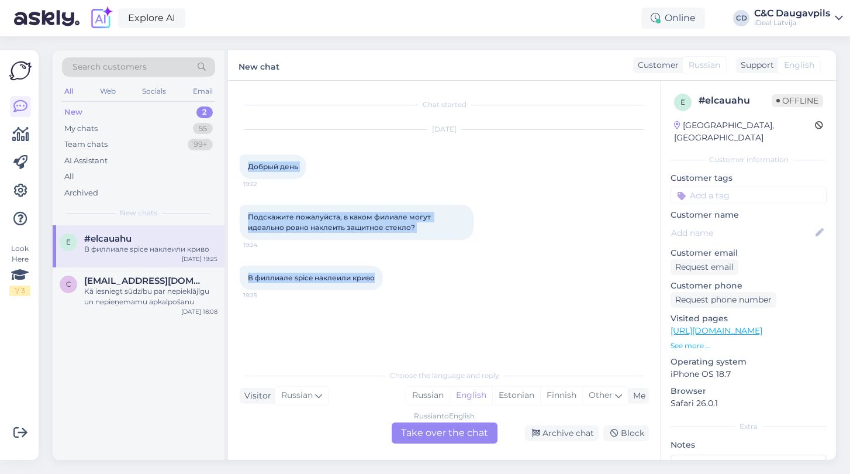
drag, startPoint x: 247, startPoint y: 165, endPoint x: 397, endPoint y: 288, distance: 193.6
click at [397, 288] on div "Chat started [DATE] Добрый день 19:22 Подскажите пожалуйста, в каком филиале мо…" at bounding box center [450, 222] width 420 height 260
copy div "Добрый день 19:22 Подскажите пожалуйста, в каком филиале могут идеально ровно н…"
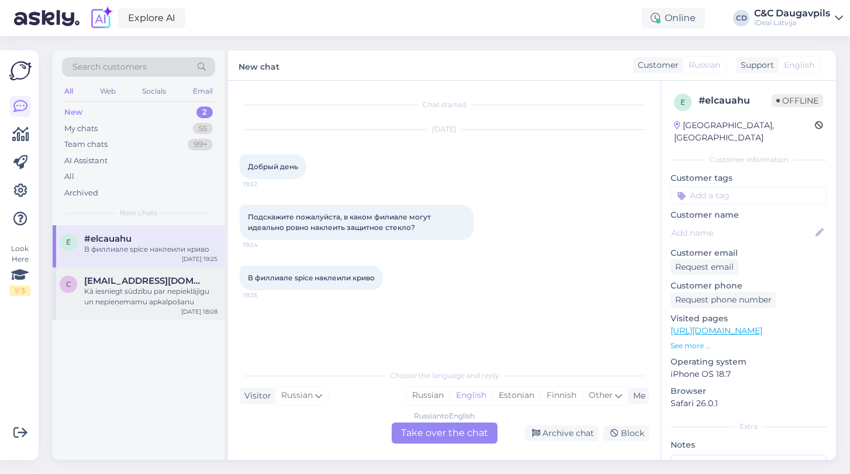
click at [166, 297] on div "Kā iesniegt sūdzību par nepieklājīgu un nepieņemamu apkalpošanu" at bounding box center [150, 296] width 133 height 21
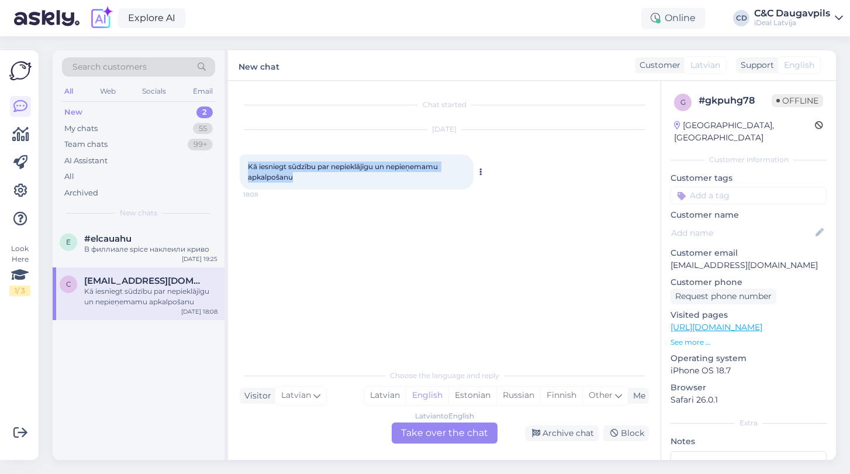
drag, startPoint x: 296, startPoint y: 178, endPoint x: 244, endPoint y: 167, distance: 53.8
click at [244, 167] on div "Kā iesniegt sūdzību par nepieklājīgu un nepieņemamu apkalpošanu 18:08" at bounding box center [357, 171] width 234 height 35
copy span "Kā iesniegt sūdzību par nepieklājīgu un nepieņemamu apkalpošanu"
click at [152, 250] on div "В филлиале spice наклеили криво" at bounding box center [150, 249] width 133 height 11
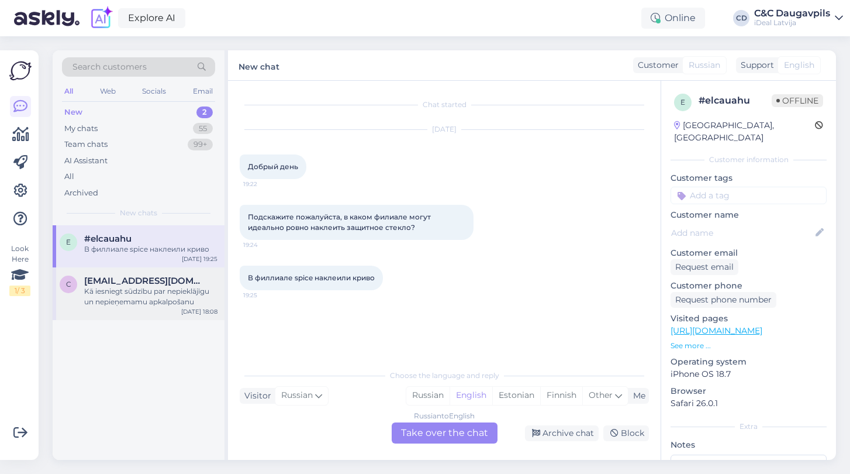
click at [171, 302] on div "Kā iesniegt sūdzību par nepieklājīgu un nepieņemamu apkalpošanu" at bounding box center [150, 296] width 133 height 21
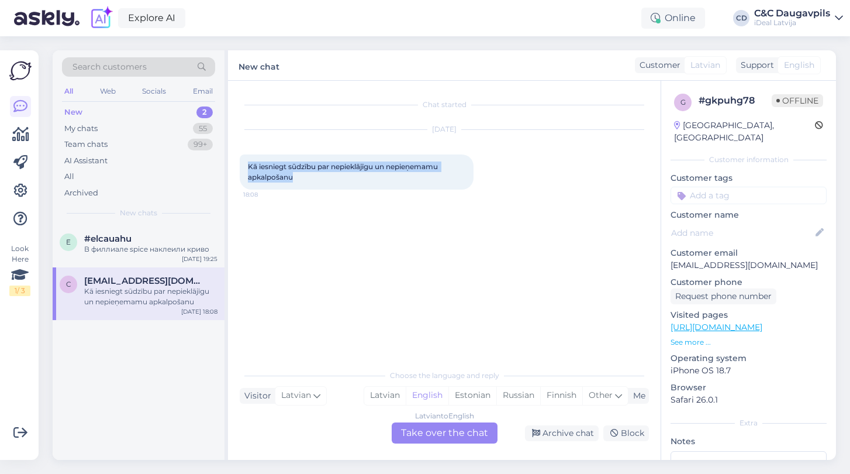
drag, startPoint x: 301, startPoint y: 181, endPoint x: 238, endPoint y: 165, distance: 65.2
click at [238, 165] on div "Chat started [DATE] Kā iesniegt sūdzību par nepieklājīgu un nepieņemamu apkalpo…" at bounding box center [444, 270] width 433 height 379
click at [195, 244] on div "В филлиале spice наклеили криво" at bounding box center [150, 249] width 133 height 11
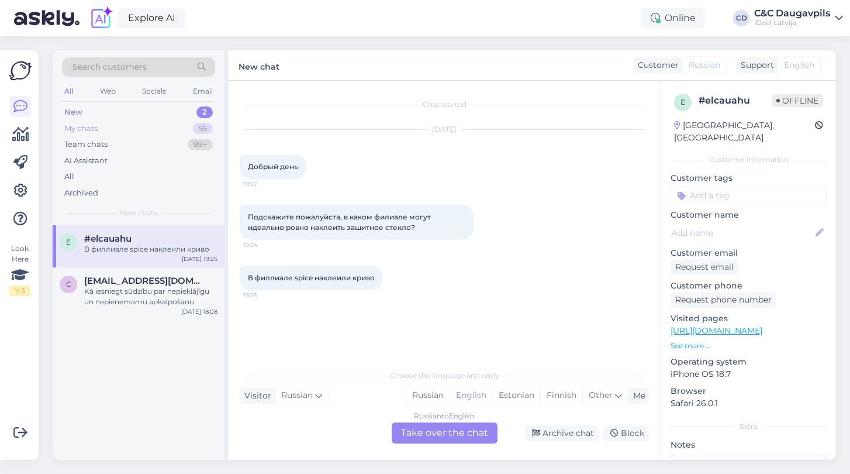
click at [89, 123] on div "My chats" at bounding box center [80, 129] width 33 height 12
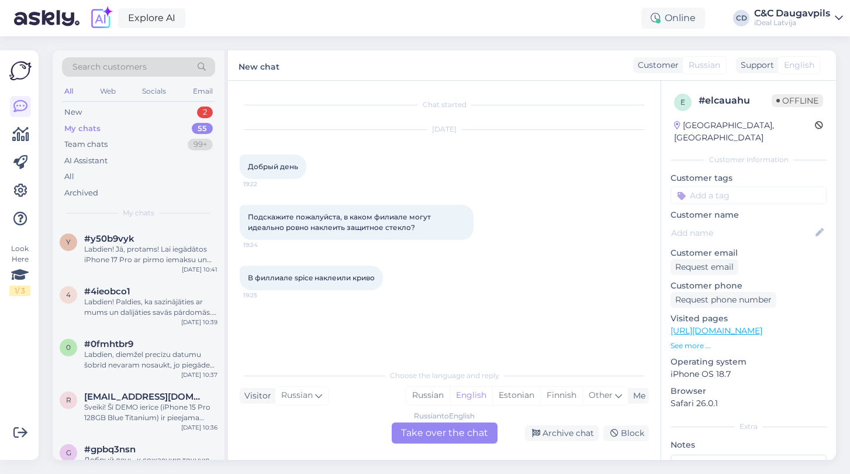
click at [89, 123] on div "My chats" at bounding box center [82, 129] width 36 height 12
click at [77, 112] on div "New" at bounding box center [73, 112] width 18 height 12
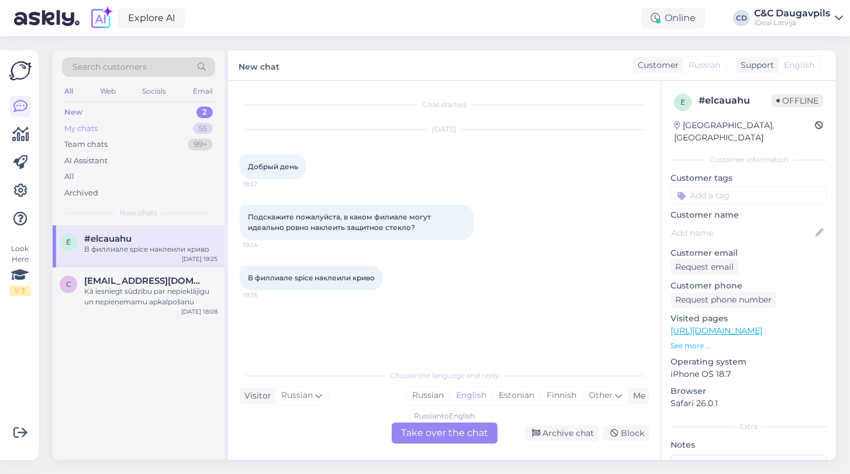
click at [89, 126] on div "My chats" at bounding box center [80, 129] width 33 height 12
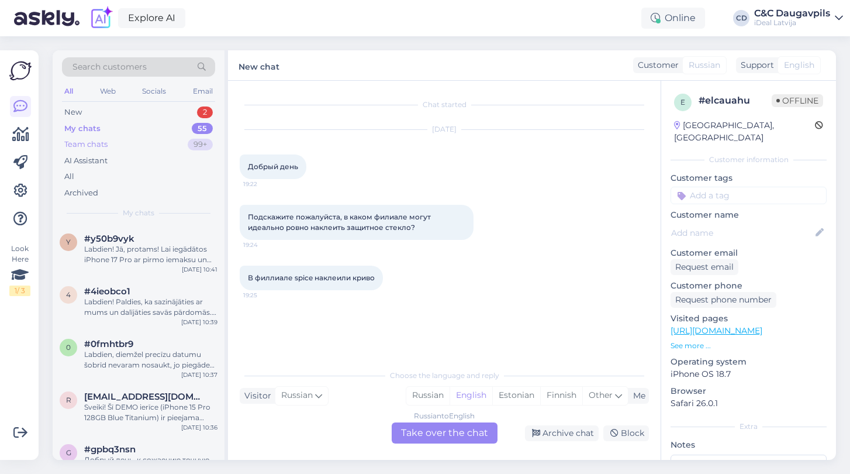
click at [87, 144] on div "Team chats" at bounding box center [85, 145] width 43 height 12
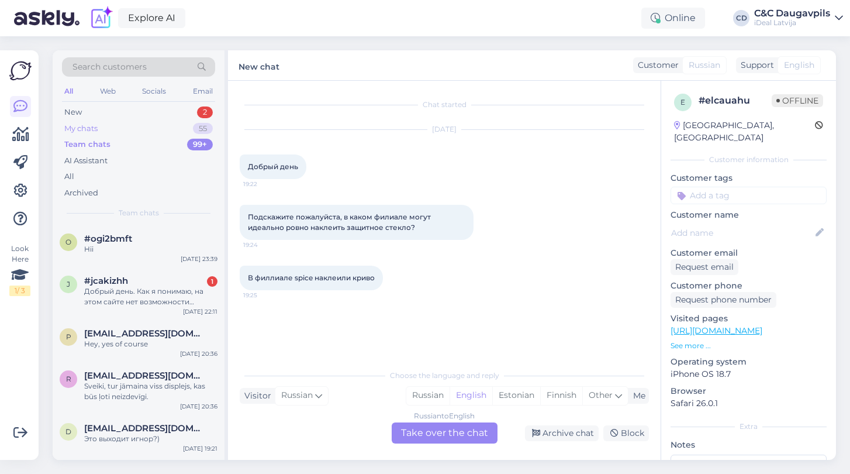
click at [85, 125] on div "My chats" at bounding box center [80, 129] width 33 height 12
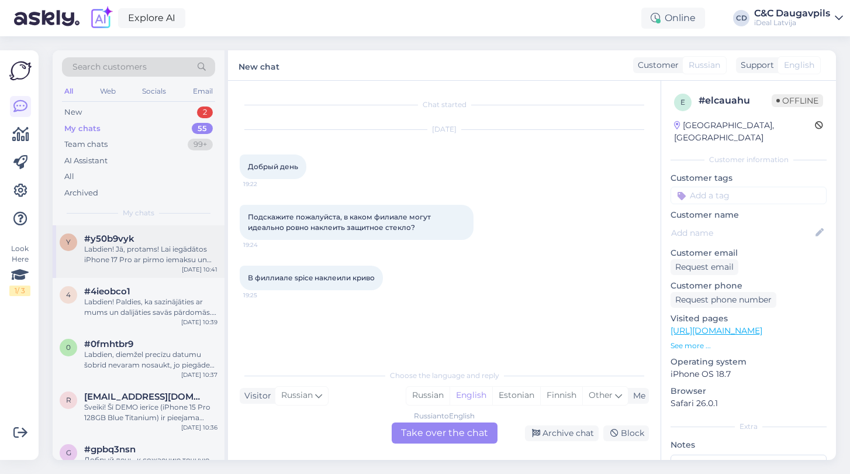
click at [102, 258] on div "Labdien! Jā, protams! Lai iegādātos iPhone 17 Pro ar pirmo iemaksu un atlikumu …" at bounding box center [150, 254] width 133 height 21
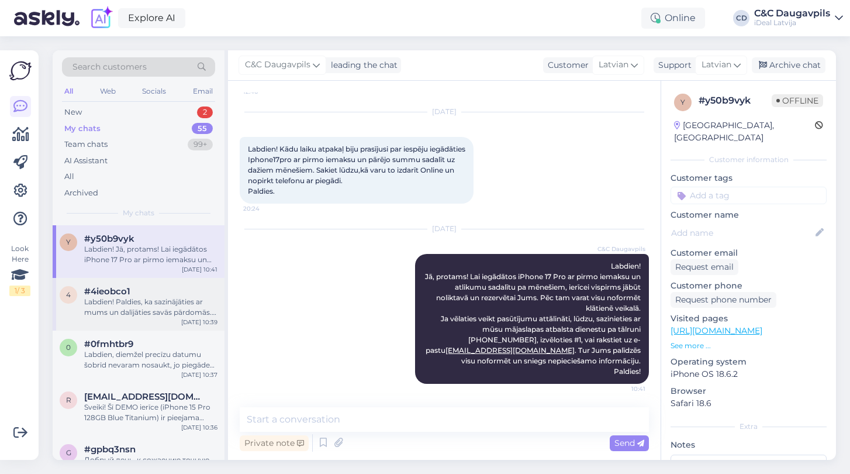
click at [108, 292] on span "#4ieobco1" at bounding box center [107, 291] width 46 height 11
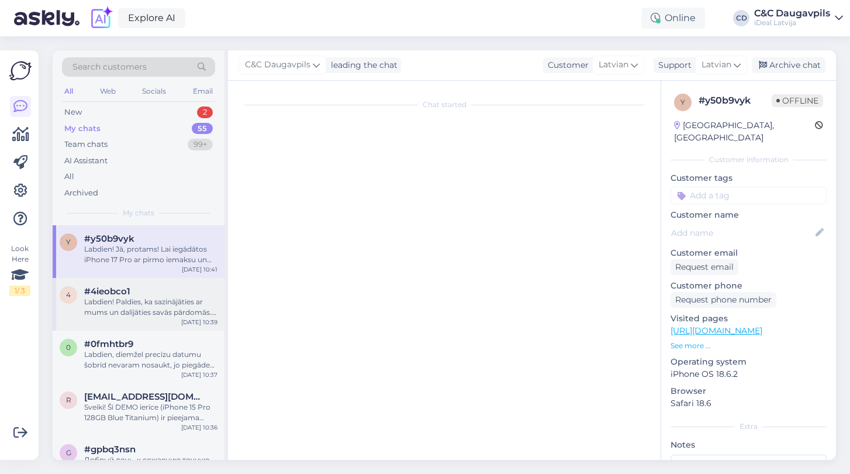
scroll to position [18, 0]
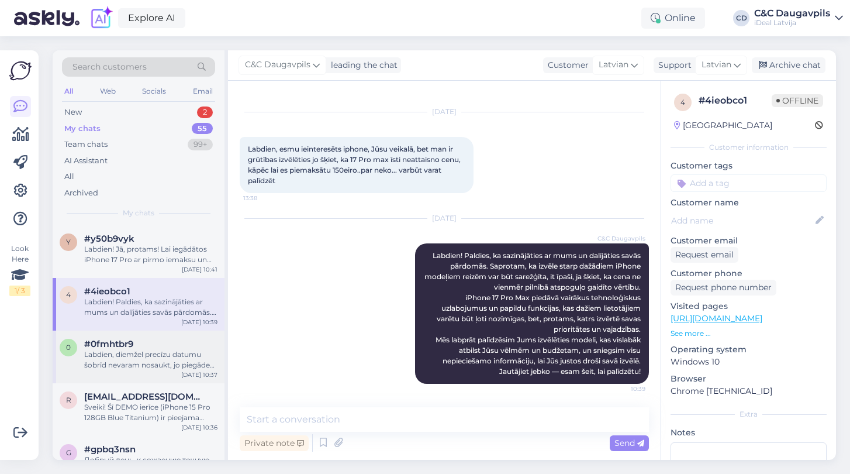
click at [95, 357] on div "Labdien, diemžel precīzu datumu šobrīd nevaram nosaukt, jo piegādes notiek iero…" at bounding box center [150, 359] width 133 height 21
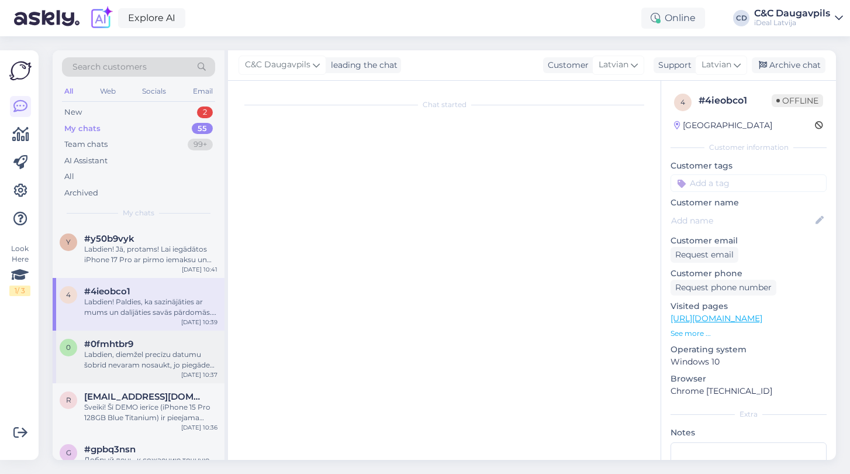
scroll to position [10, 0]
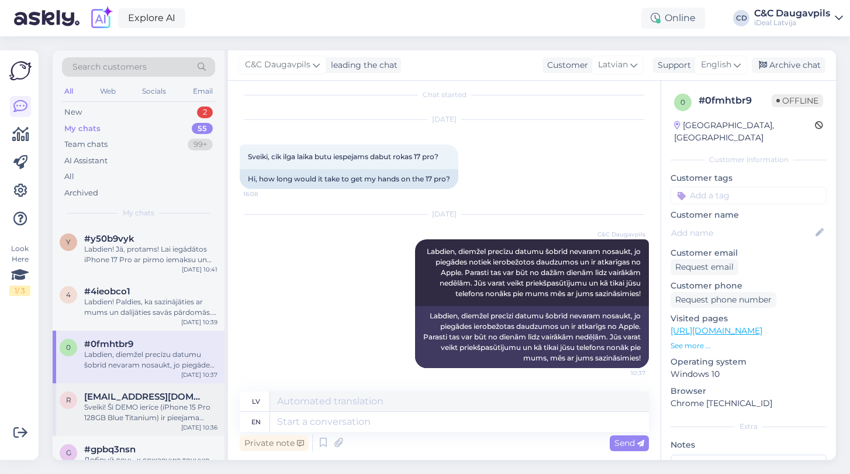
click at [101, 412] on div "Sveiki! Šī DEMO ierīce (iPhone 15 Pro 128GB Blue Titanium) ir pieejama mūsu vei…" at bounding box center [150, 412] width 133 height 21
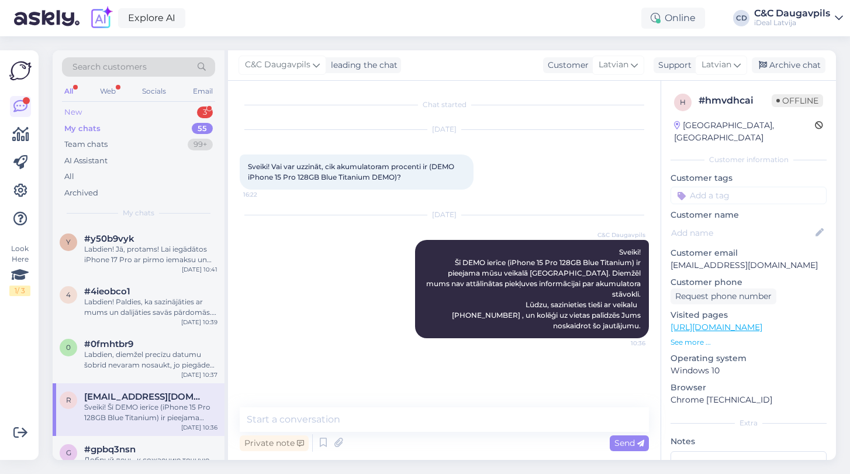
click at [79, 110] on div "New" at bounding box center [73, 112] width 18 height 12
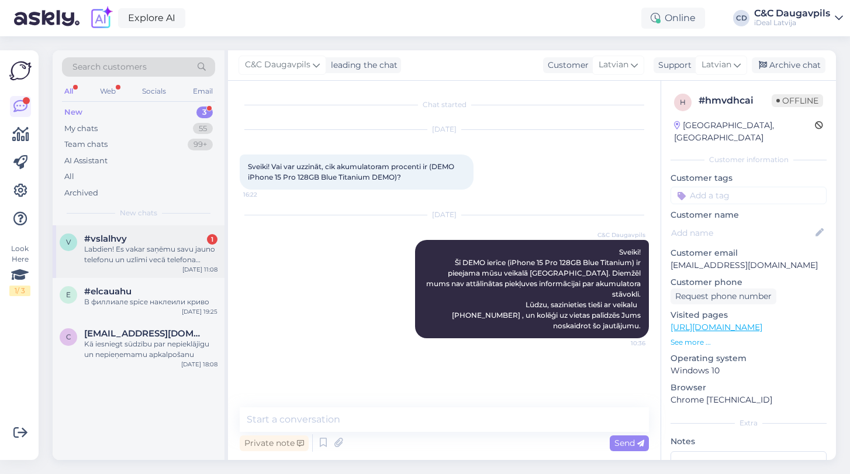
click at [126, 250] on div "Labdien! Es vakar saņēmu savu jauno telefonu un uzlīmi vecā telefona sūtīšanai …" at bounding box center [150, 254] width 133 height 21
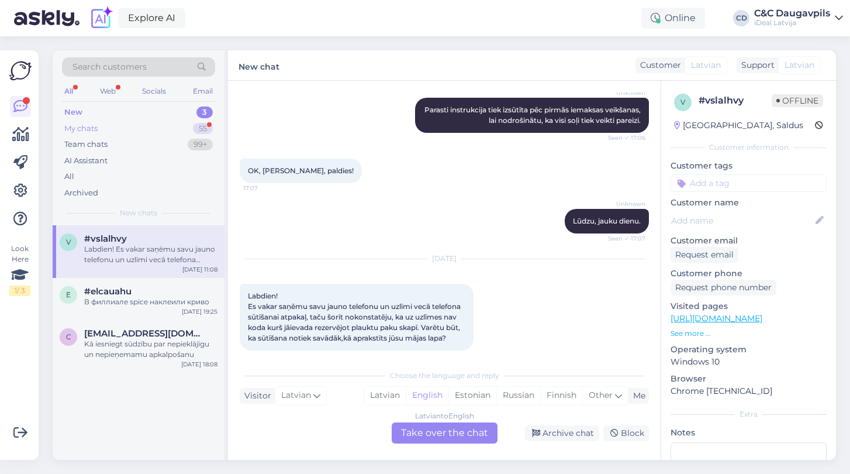
click at [151, 125] on div "My chats 55" at bounding box center [138, 128] width 153 height 16
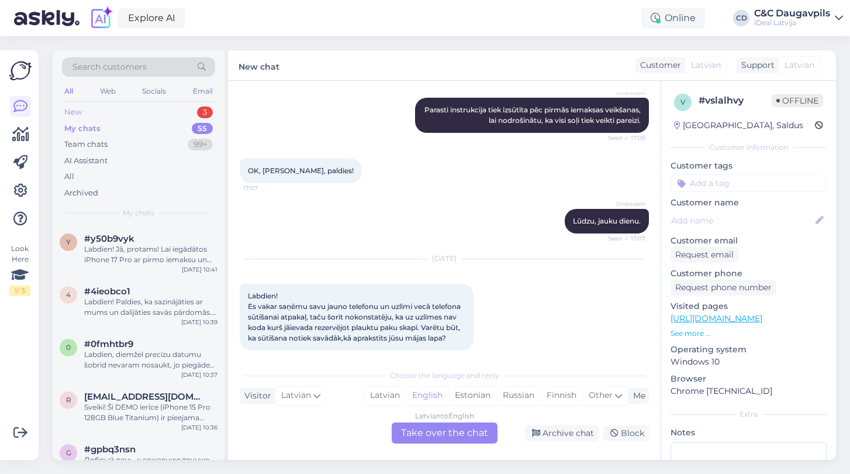
scroll to position [0, 0]
click at [90, 108] on div "New 3" at bounding box center [138, 112] width 153 height 16
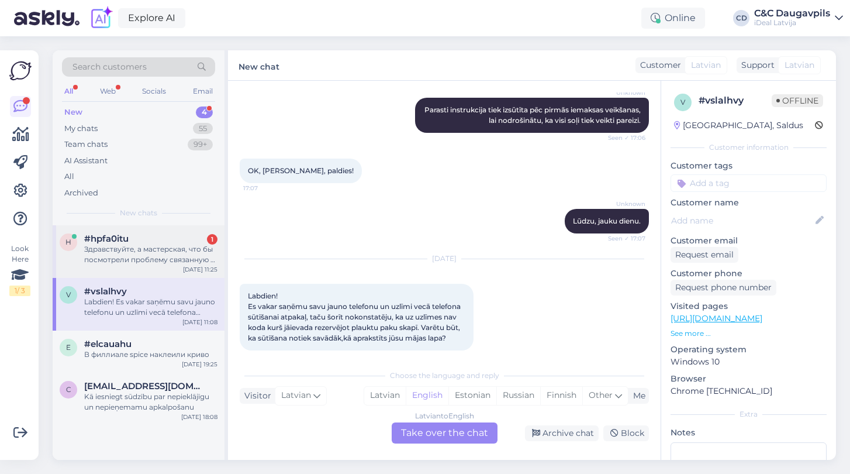
click at [150, 264] on div "h #hpfa0itu 1 Здравствуйте, а мастерская, что бы посмотрели проблему связанную …" at bounding box center [139, 251] width 172 height 53
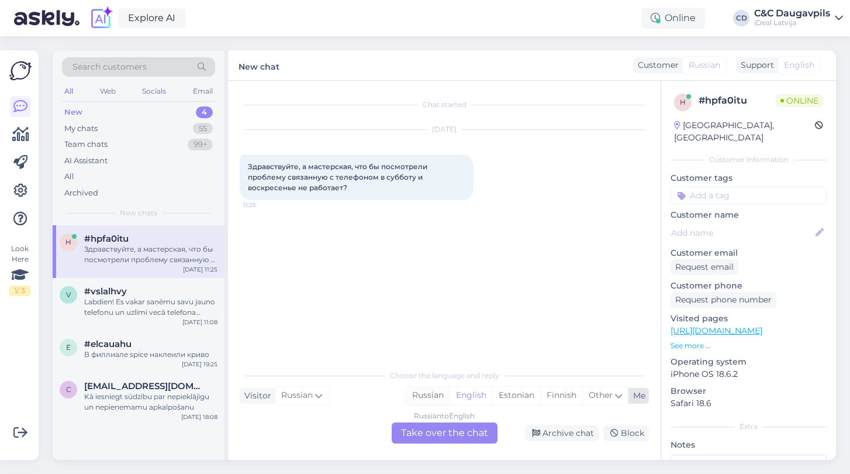
click at [433, 395] on div "Russian" at bounding box center [427, 395] width 43 height 18
click at [409, 435] on div "Russian to Russian Take over the chat" at bounding box center [445, 432] width 106 height 21
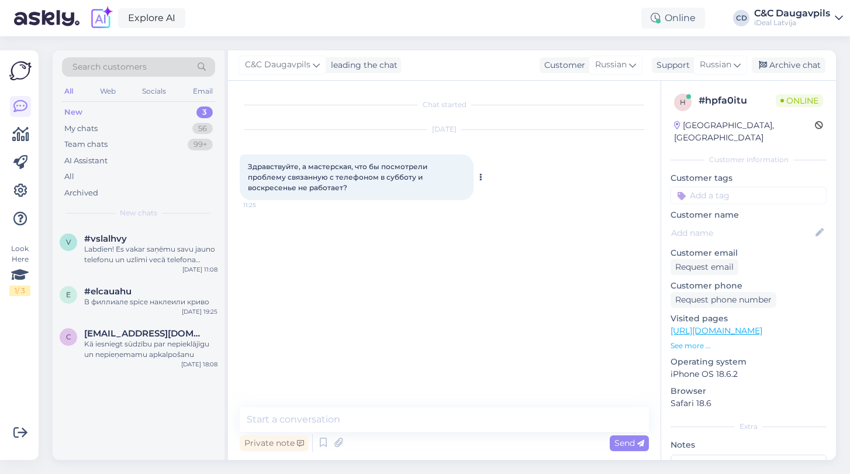
drag, startPoint x: 248, startPoint y: 163, endPoint x: 295, endPoint y: 196, distance: 57.4
click at [295, 196] on div "Здравствуйте, а мастерская, что бы посмотрели проблему связанную с телефоном в …" at bounding box center [357, 177] width 234 height 46
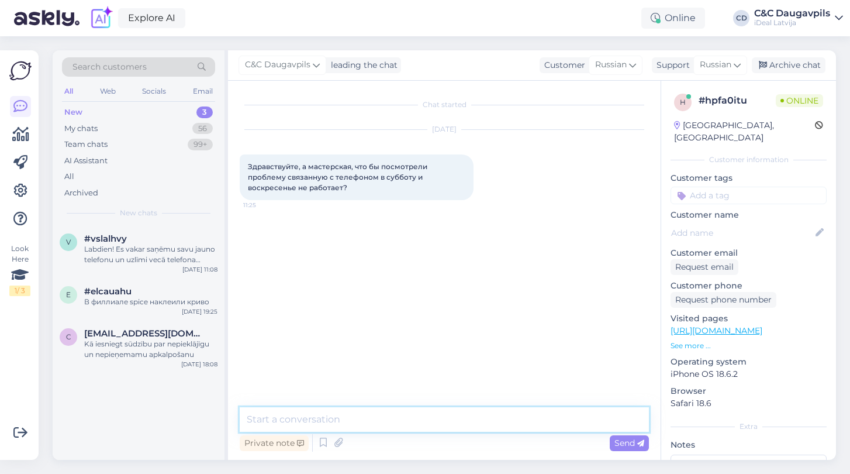
click at [330, 422] on textarea at bounding box center [444, 419] width 409 height 25
paste textarea "Здравствуйте! Сервисный центр работает в будние дни — с понедельника по пятницу…"
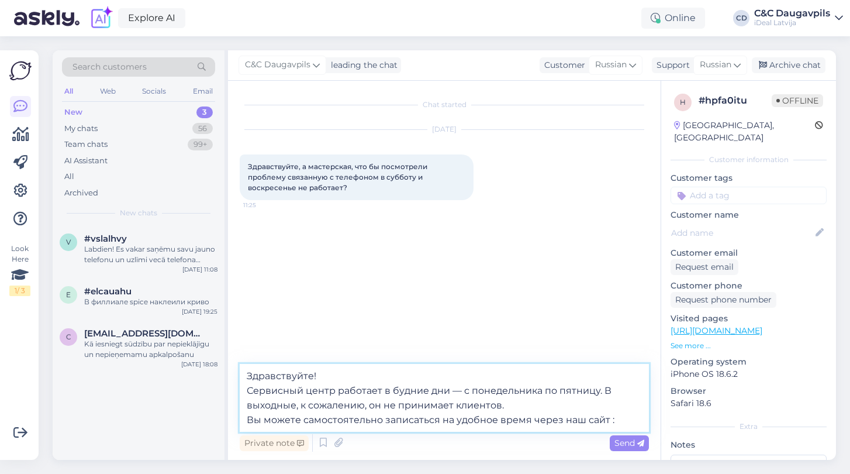
paste textarea "[URL][DOMAIN_NAME]"
type textarea "Здравствуйте! Сервисный центр работает в будние дни — с понедельника по пятницу…"
